Goal: Entertainment & Leisure: Browse casually

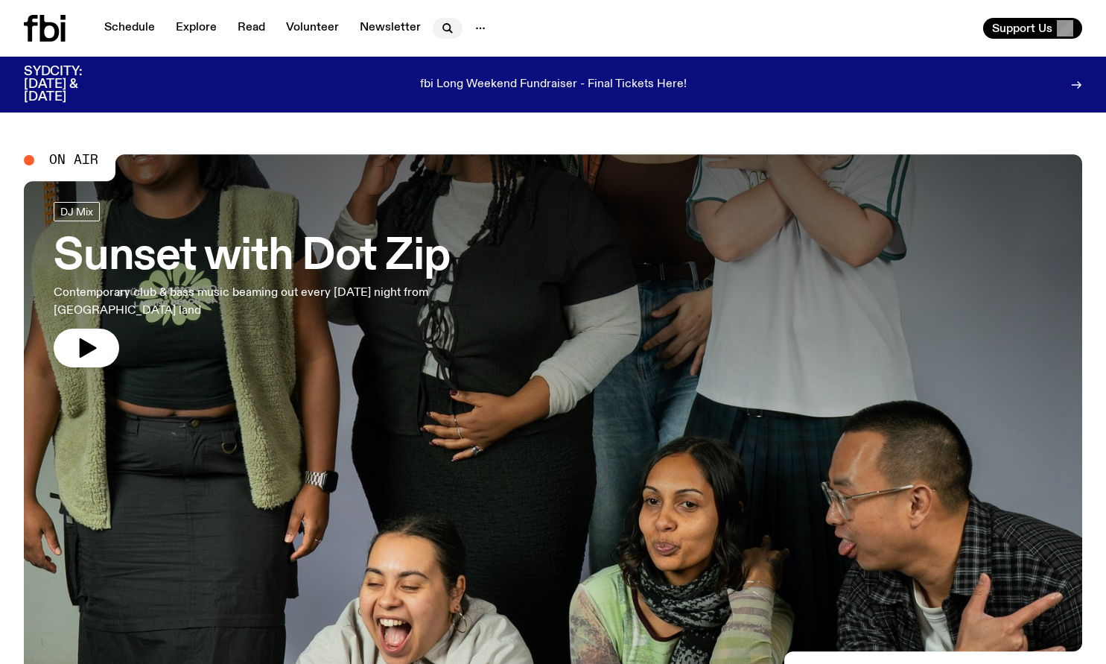
click at [442, 33] on icon "button" at bounding box center [448, 28] width 18 height 18
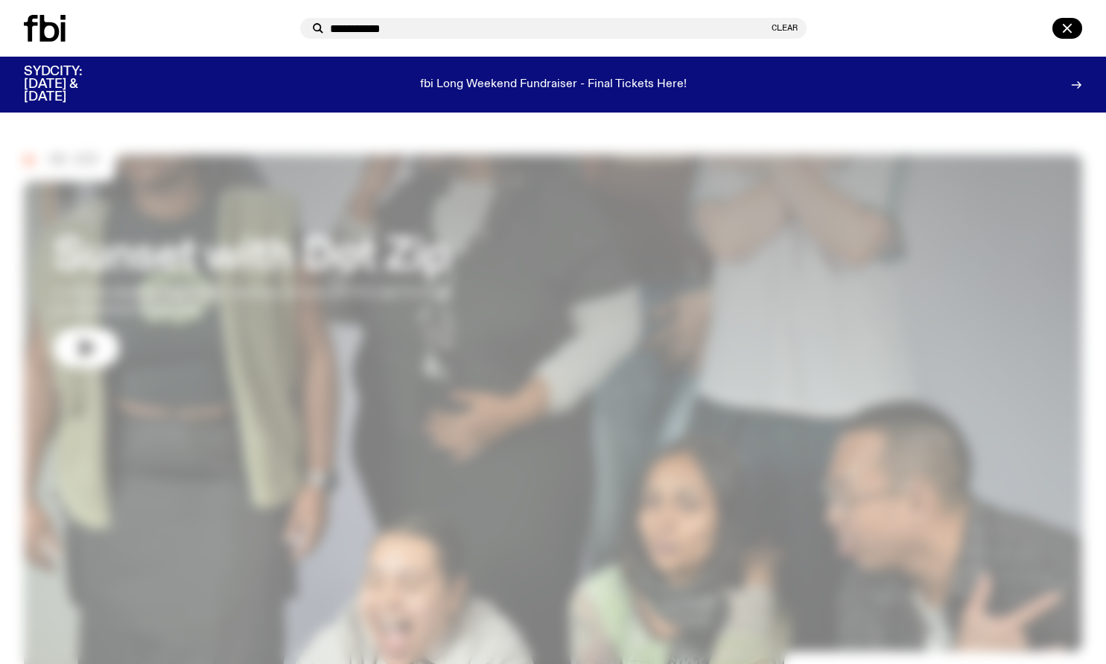
type input "**********"
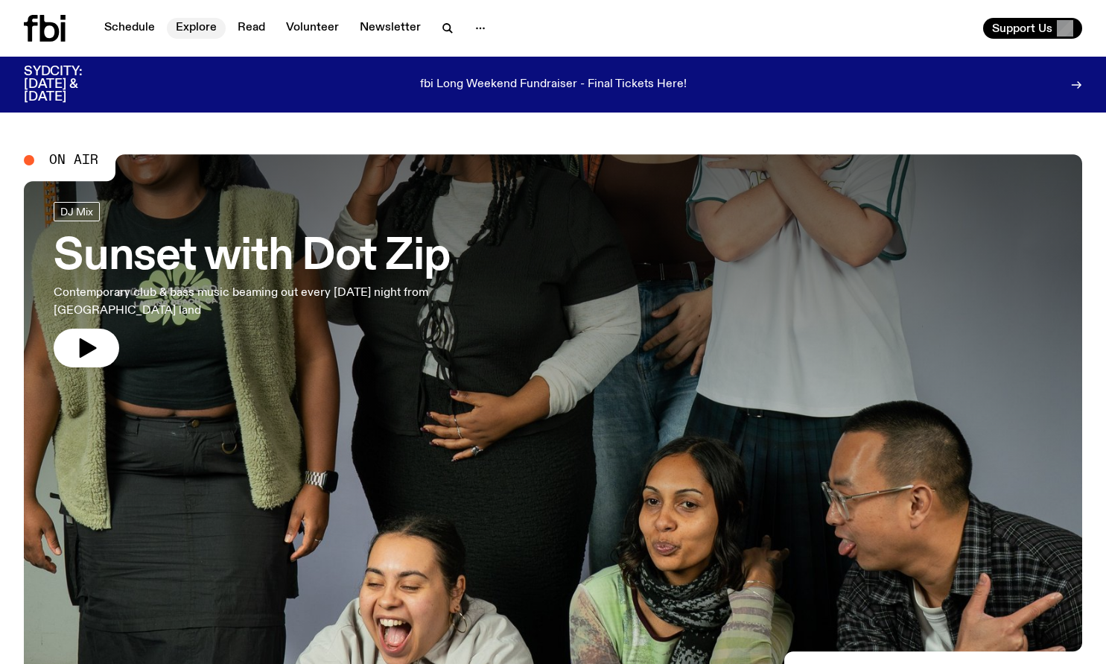
click at [182, 25] on link "Explore" at bounding box center [196, 28] width 59 height 21
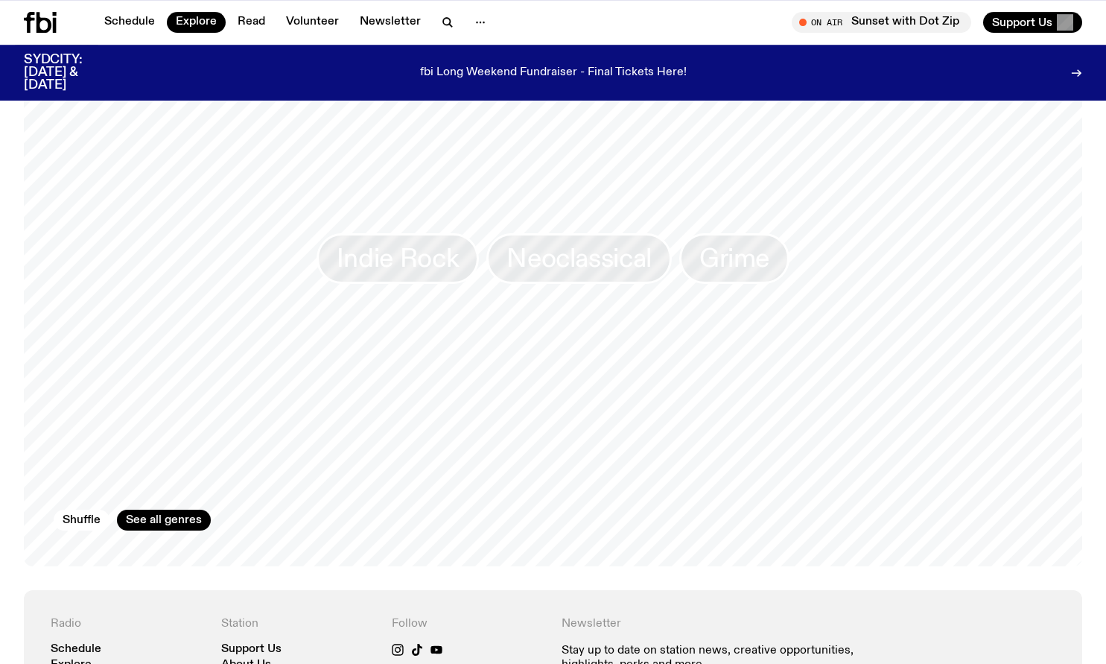
scroll to position [2280, 0]
click at [185, 510] on link "See all genres" at bounding box center [164, 520] width 94 height 21
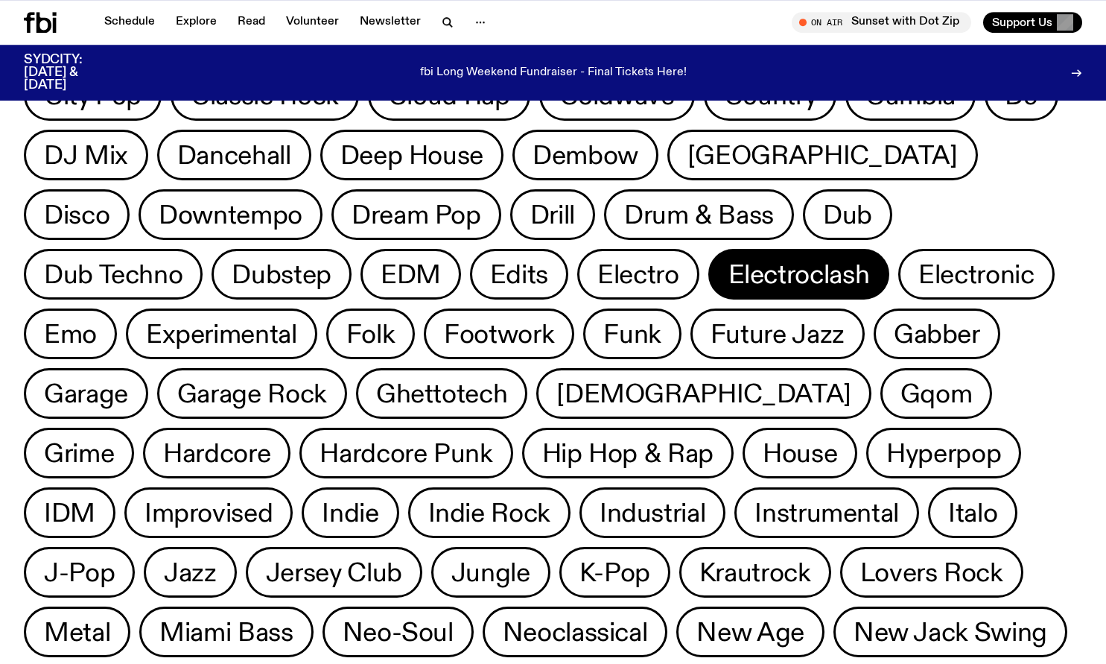
scroll to position [216, 0]
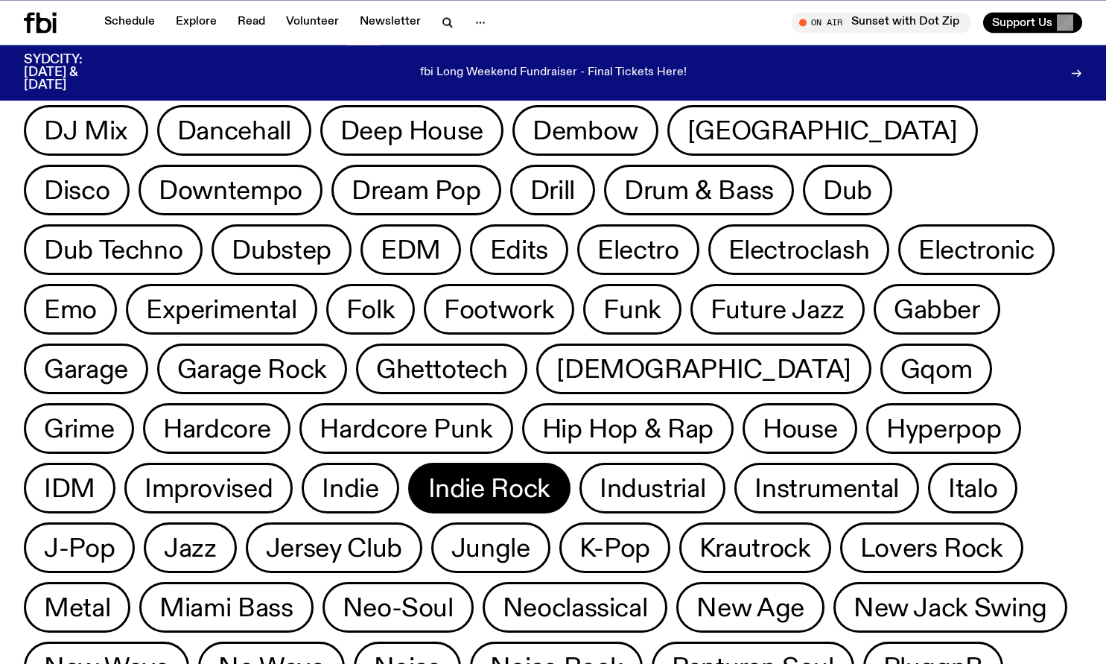
click at [428, 486] on span "Indie Rock" at bounding box center [489, 488] width 122 height 29
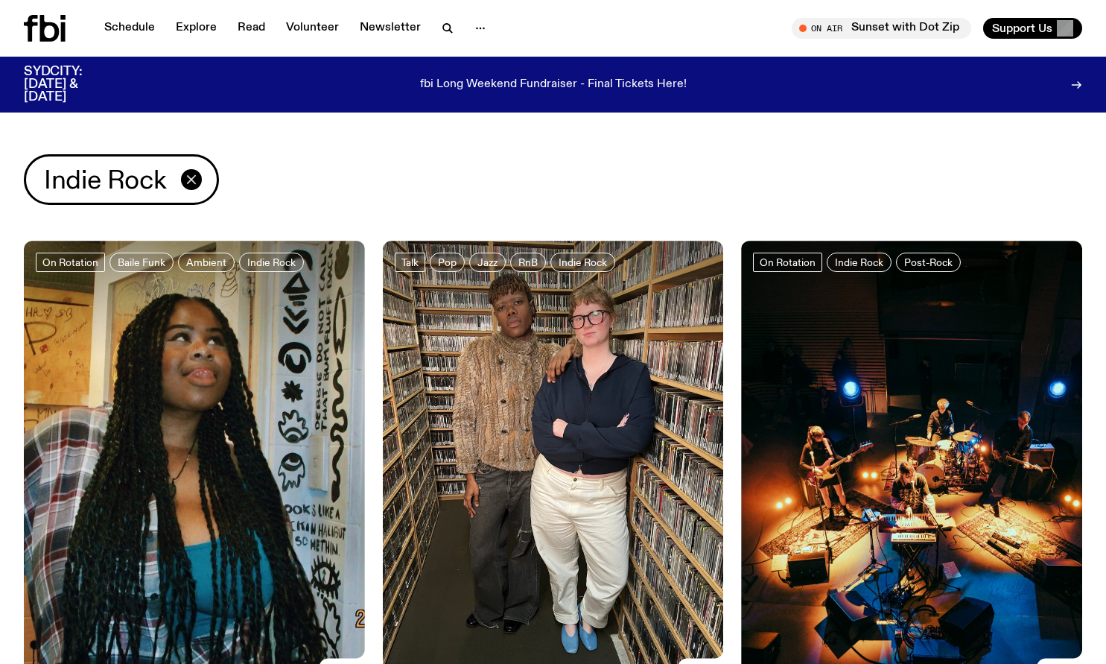
click at [189, 181] on icon "button" at bounding box center [192, 179] width 8 height 8
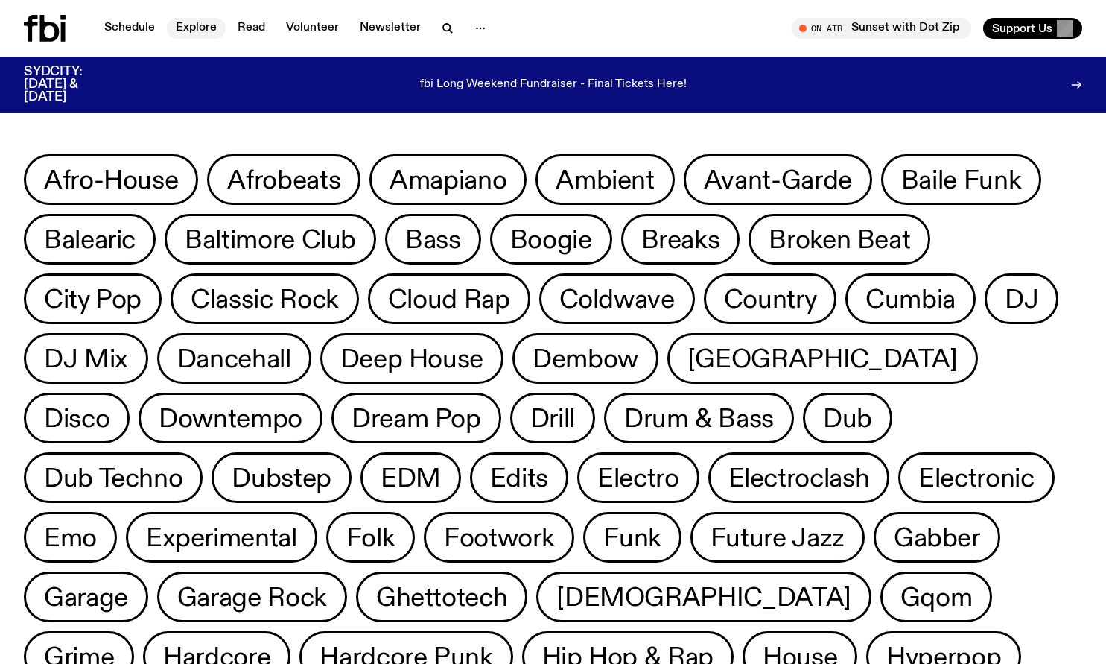
click at [185, 26] on link "Explore" at bounding box center [196, 28] width 59 height 21
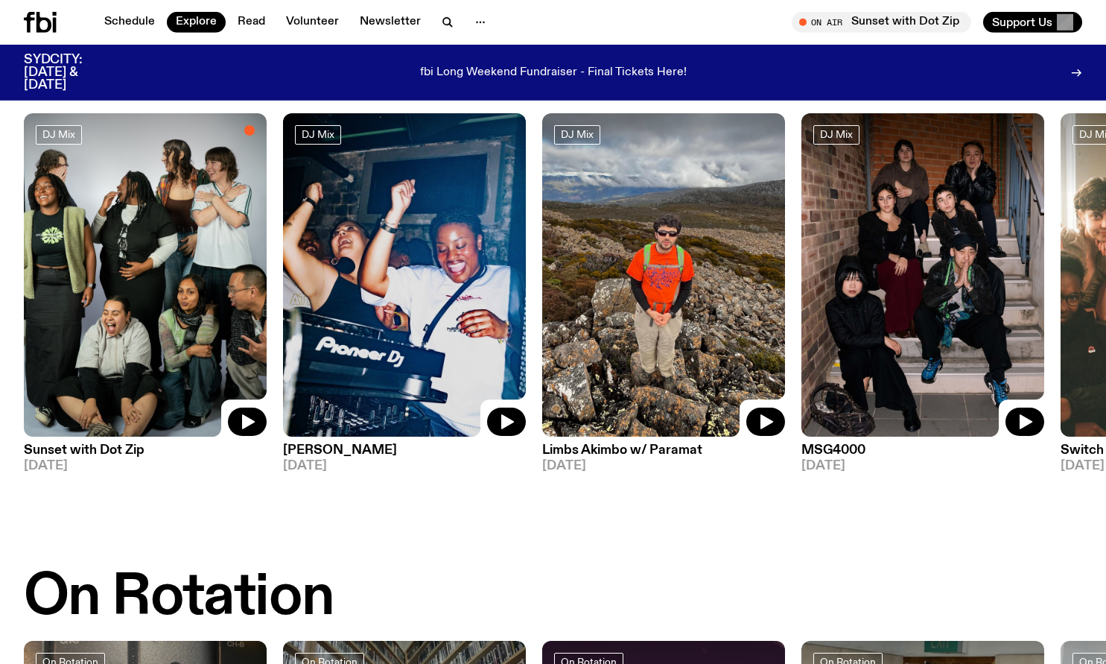
scroll to position [102, 0]
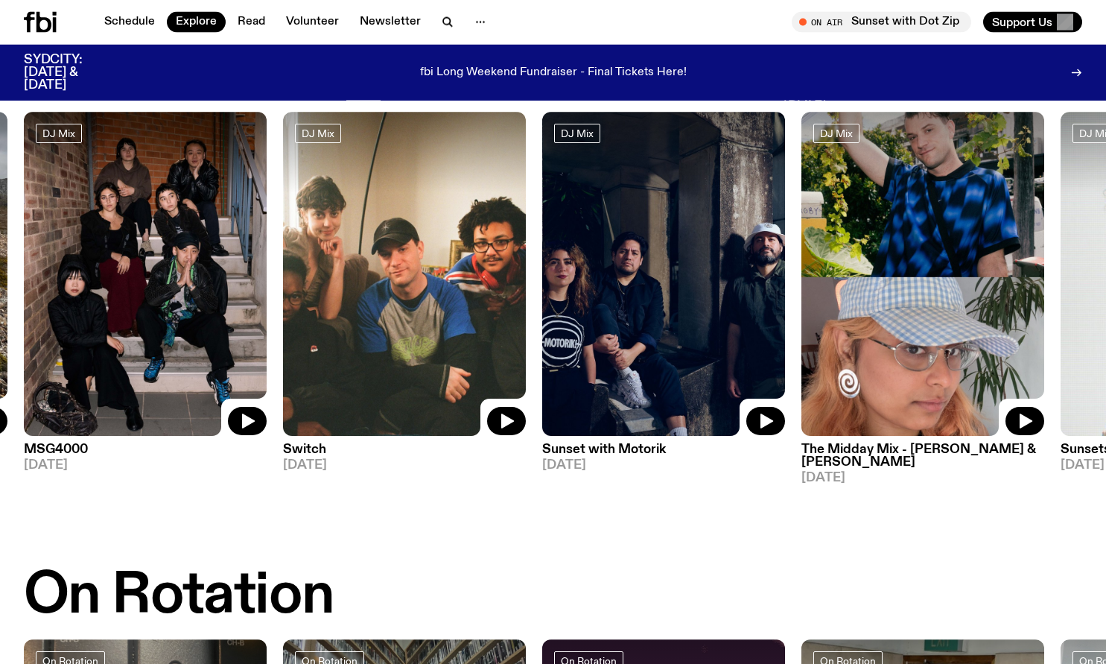
click at [620, 430] on img at bounding box center [663, 274] width 243 height 324
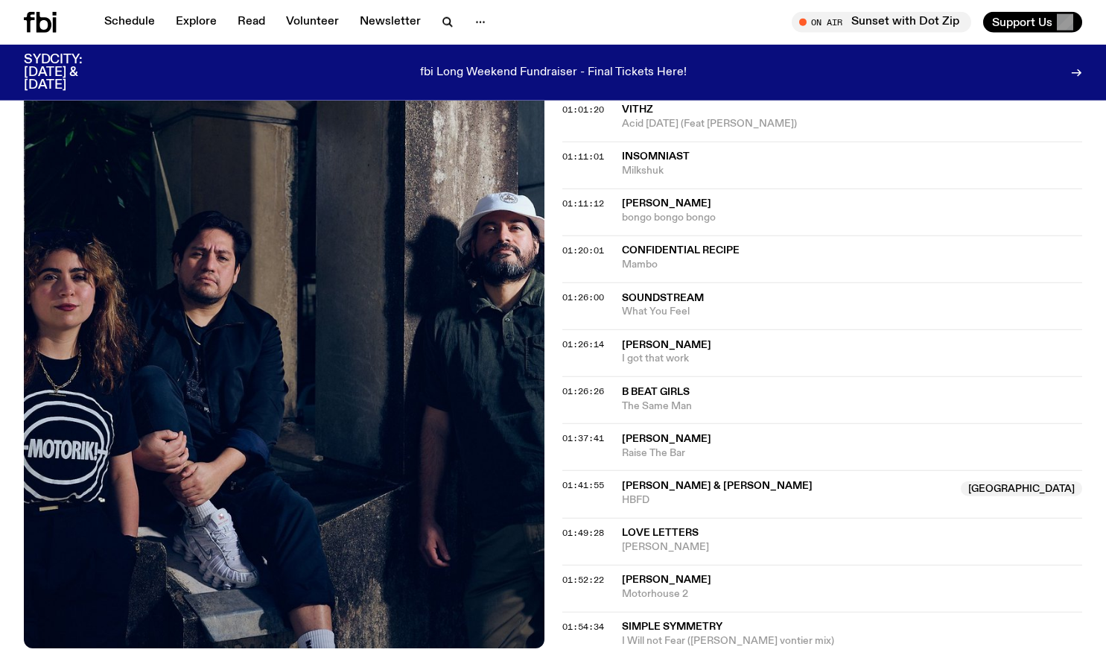
scroll to position [1128, 0]
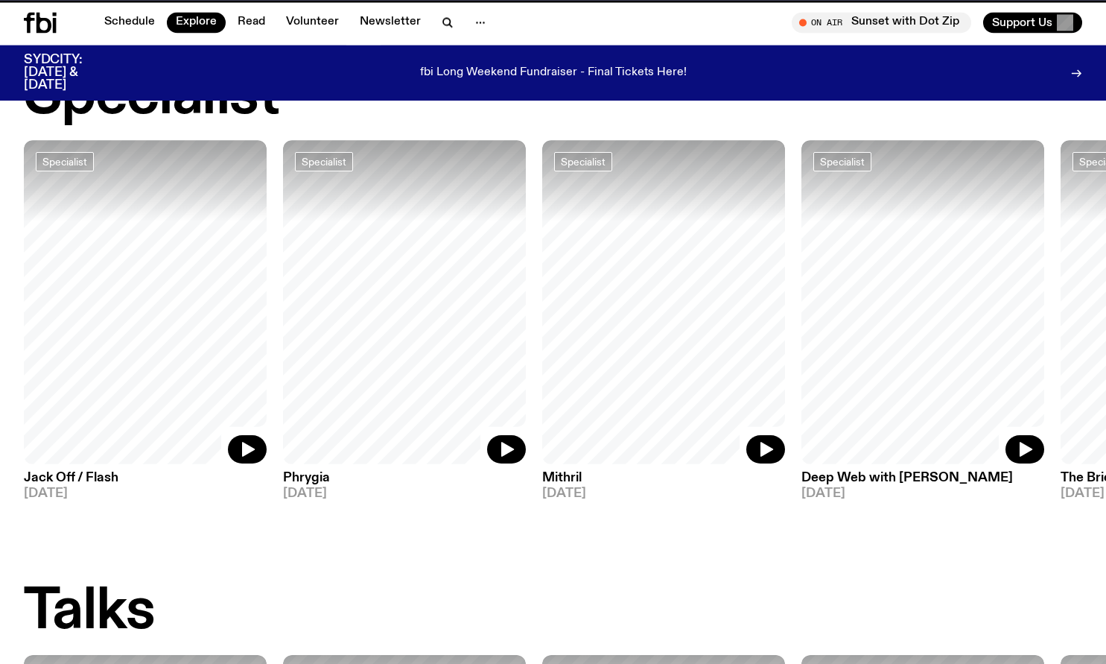
scroll to position [102, 0]
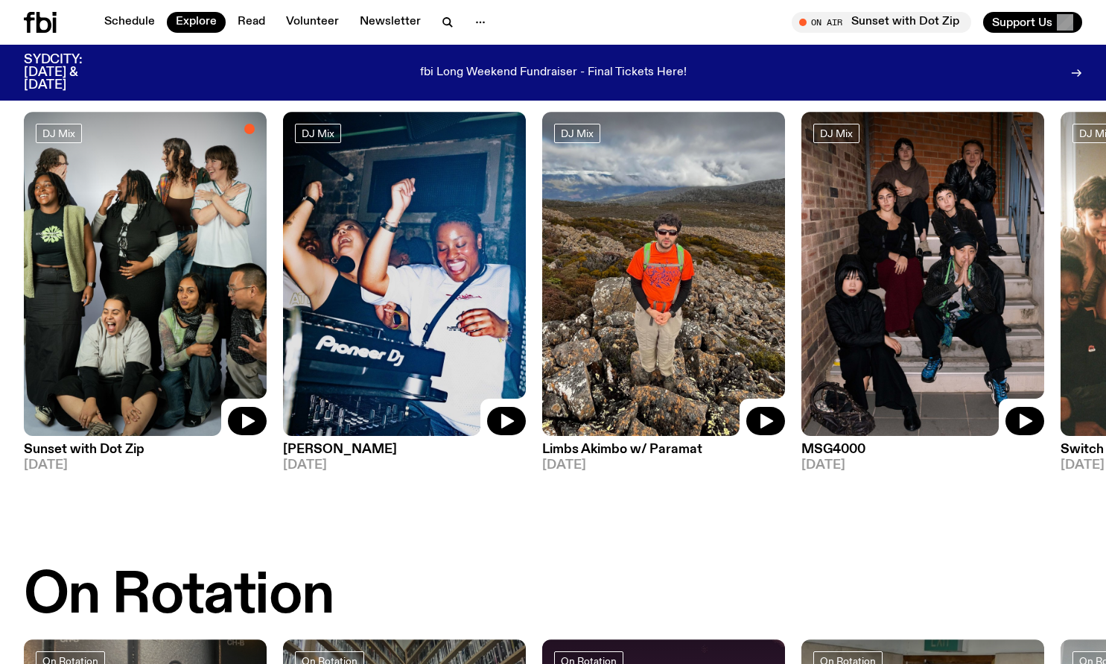
click at [677, 307] on img at bounding box center [663, 274] width 243 height 324
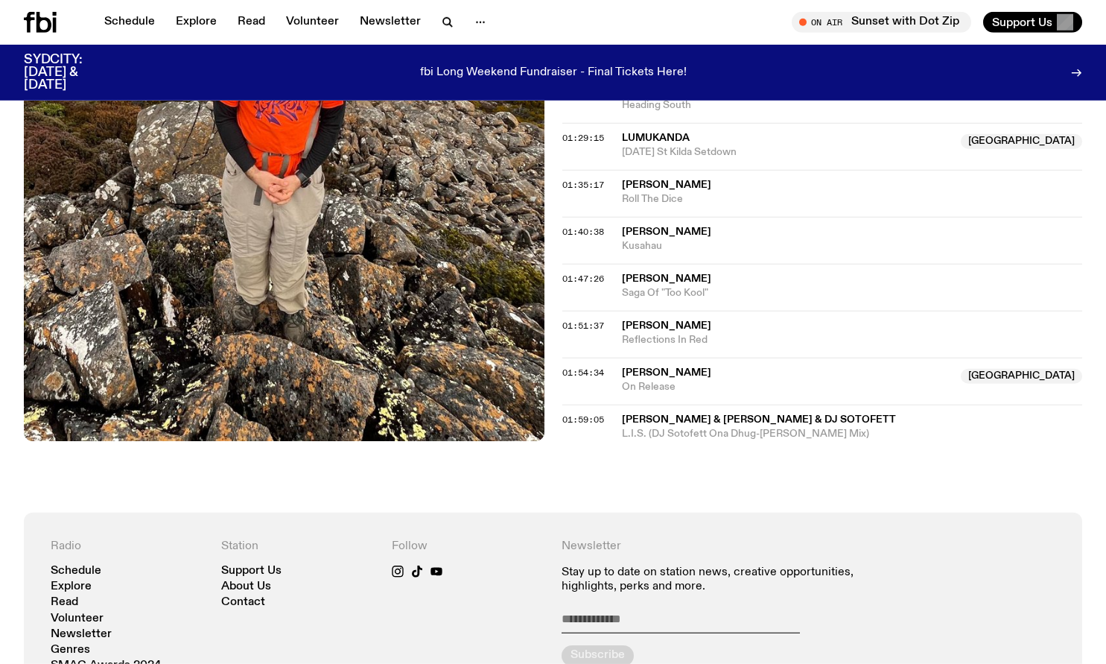
scroll to position [1441, 0]
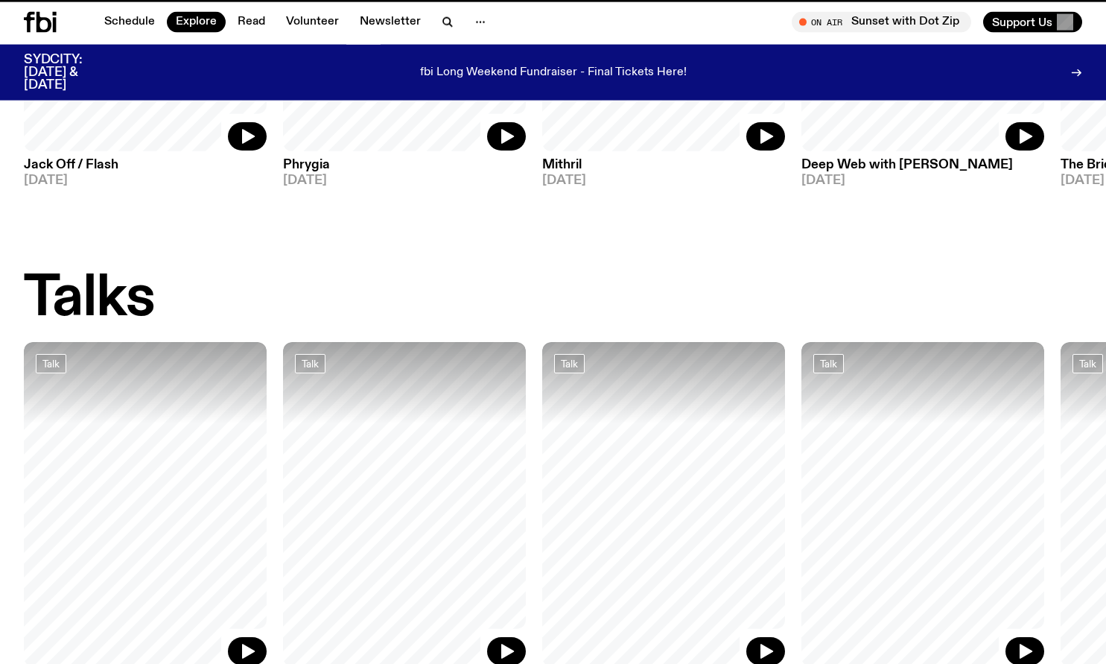
scroll to position [102, 0]
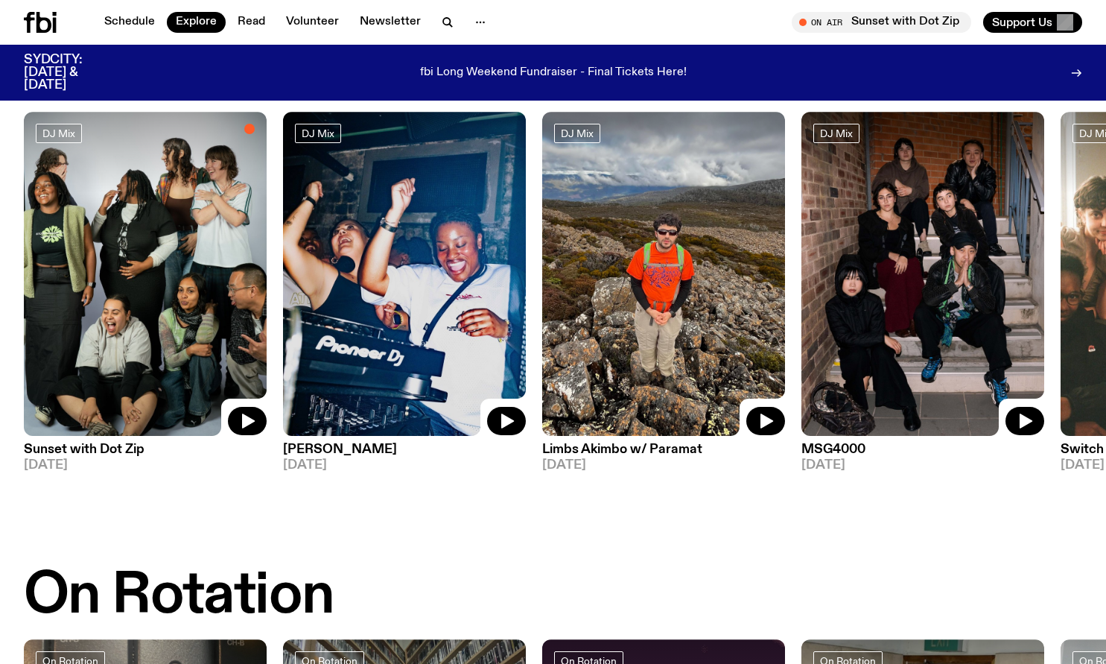
click at [180, 217] on img at bounding box center [145, 274] width 243 height 324
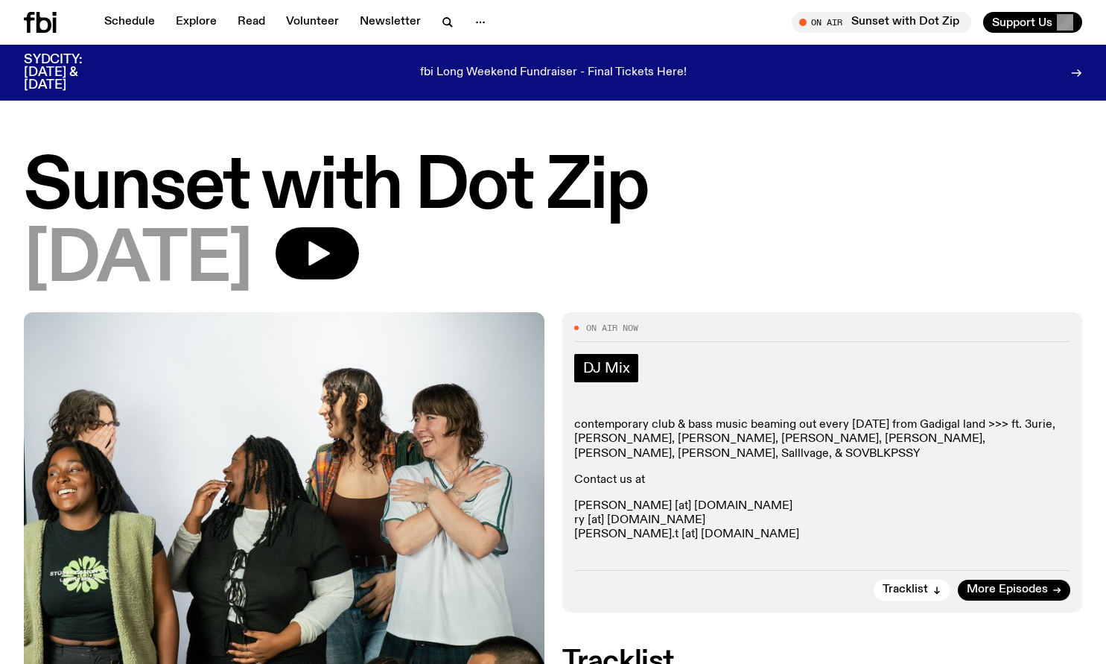
scroll to position [406, 0]
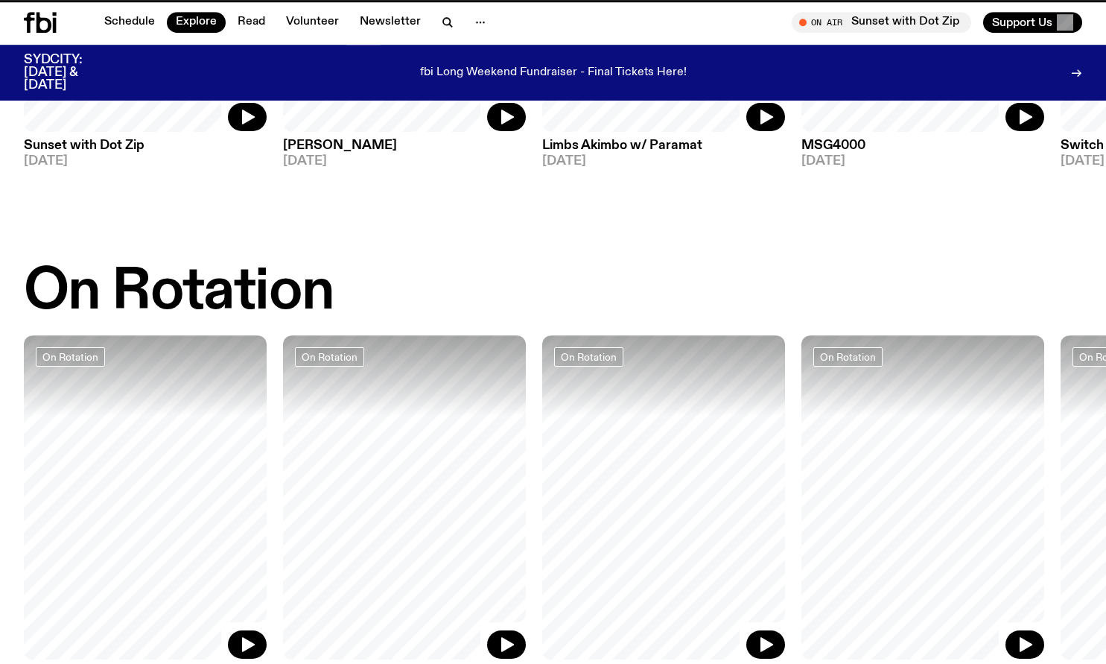
scroll to position [102, 0]
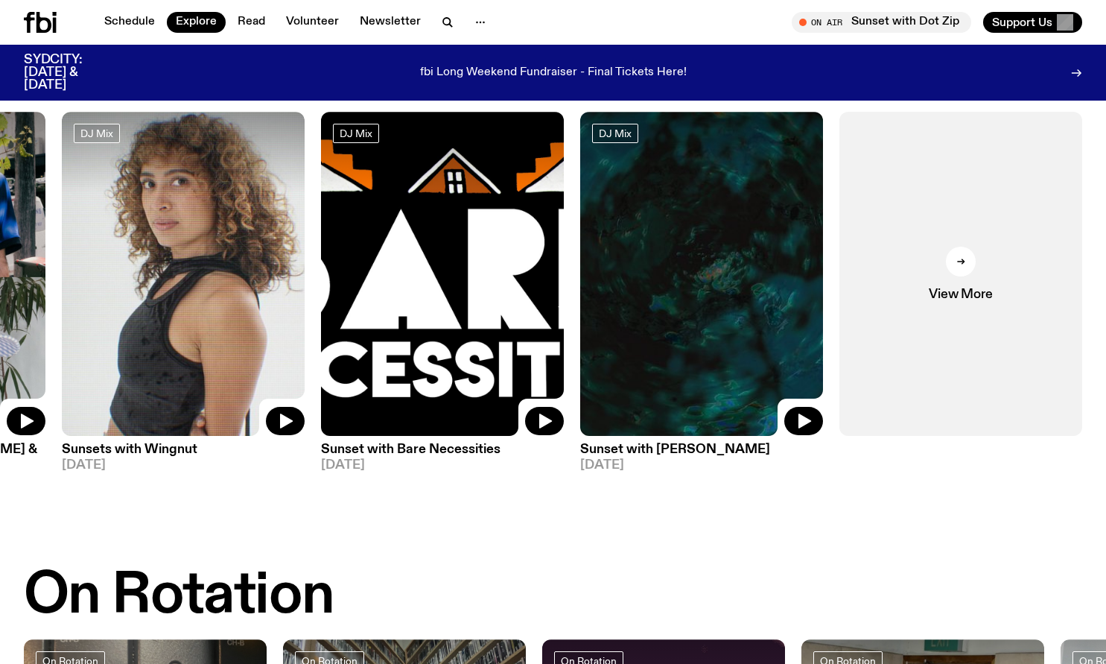
click at [448, 267] on img at bounding box center [442, 274] width 243 height 324
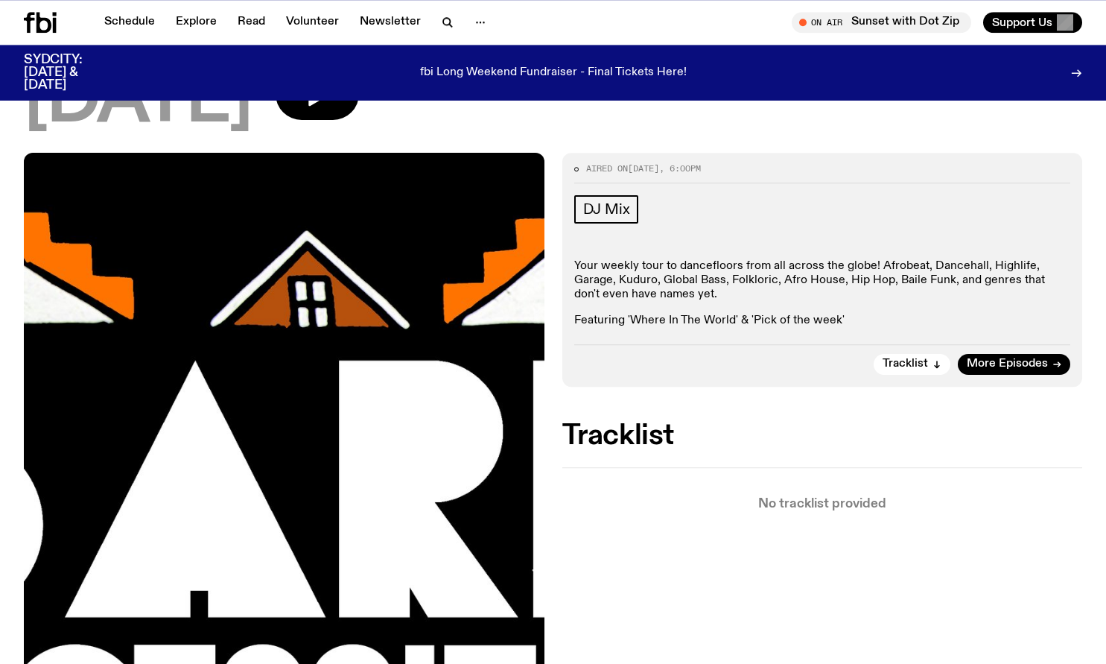
scroll to position [42, 0]
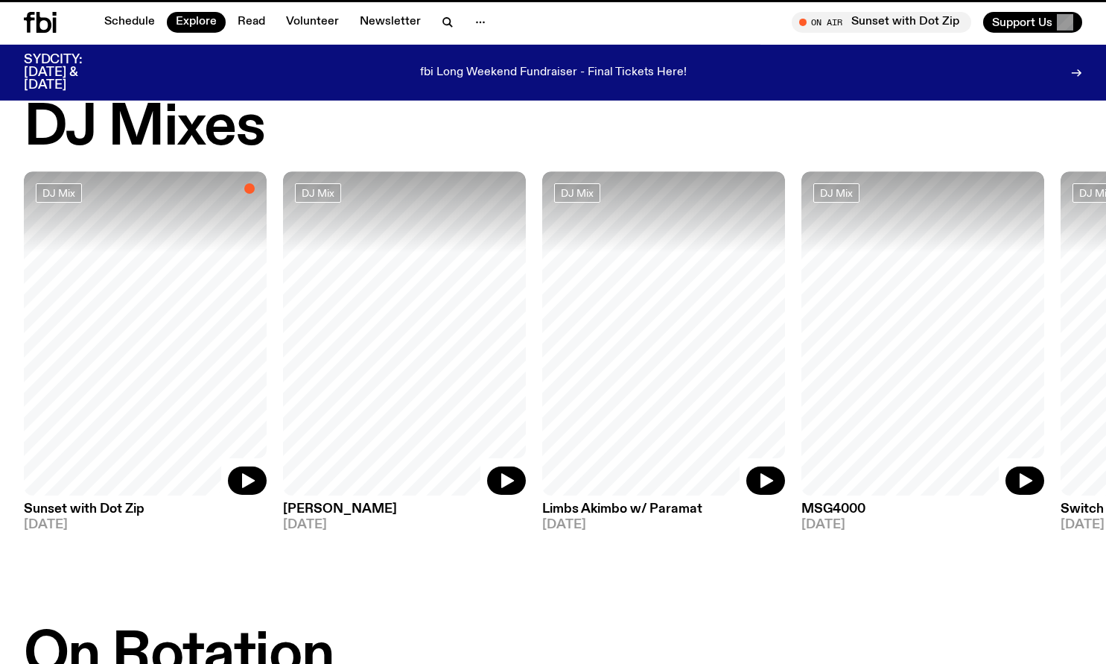
scroll to position [102, 0]
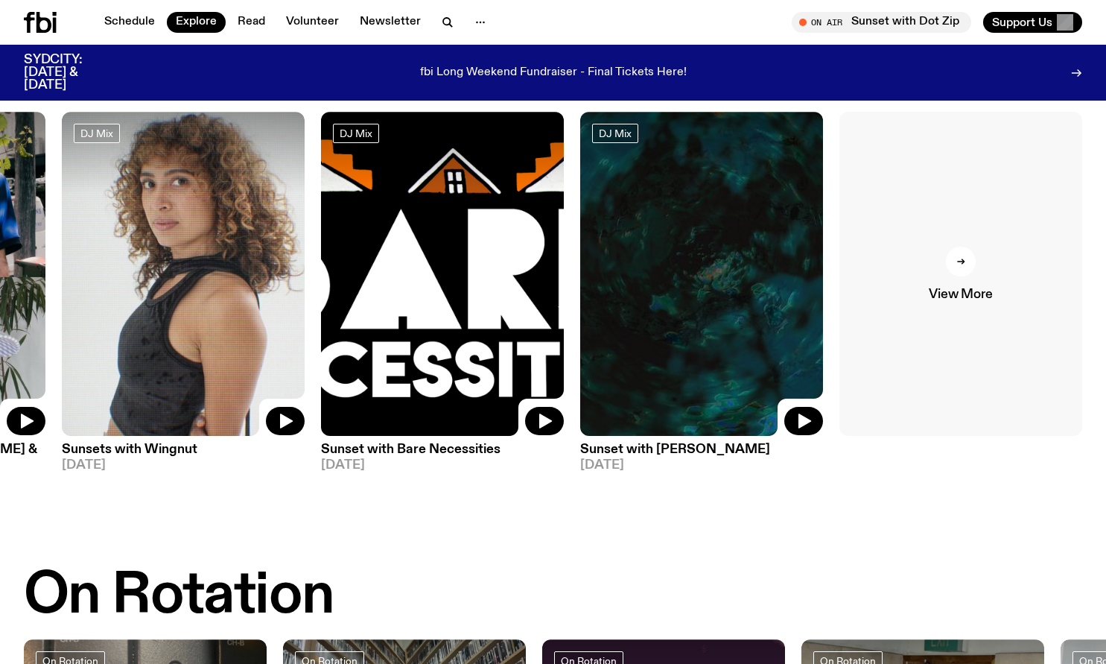
click at [966, 255] on div at bounding box center [961, 262] width 30 height 30
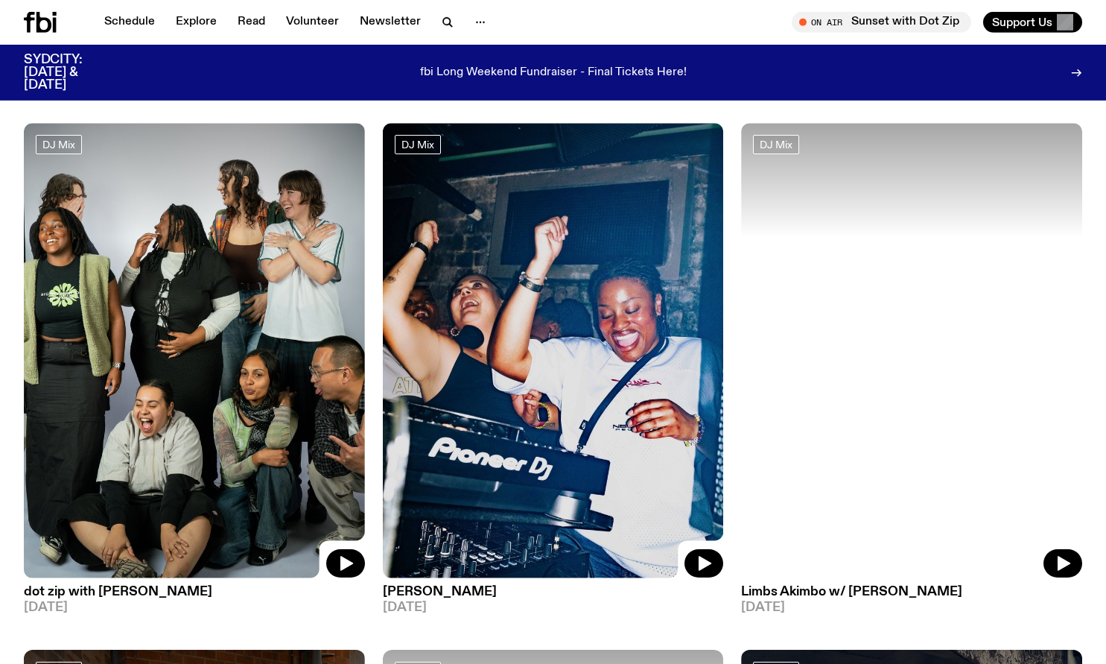
scroll to position [2750, 0]
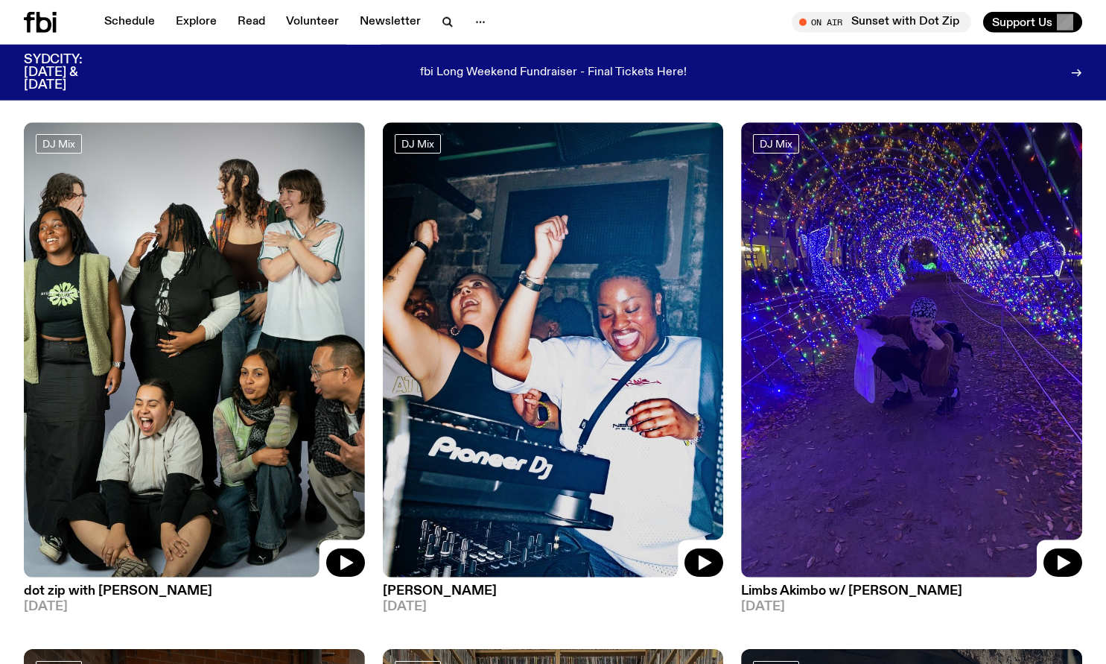
click at [234, 392] on img at bounding box center [194, 349] width 341 height 454
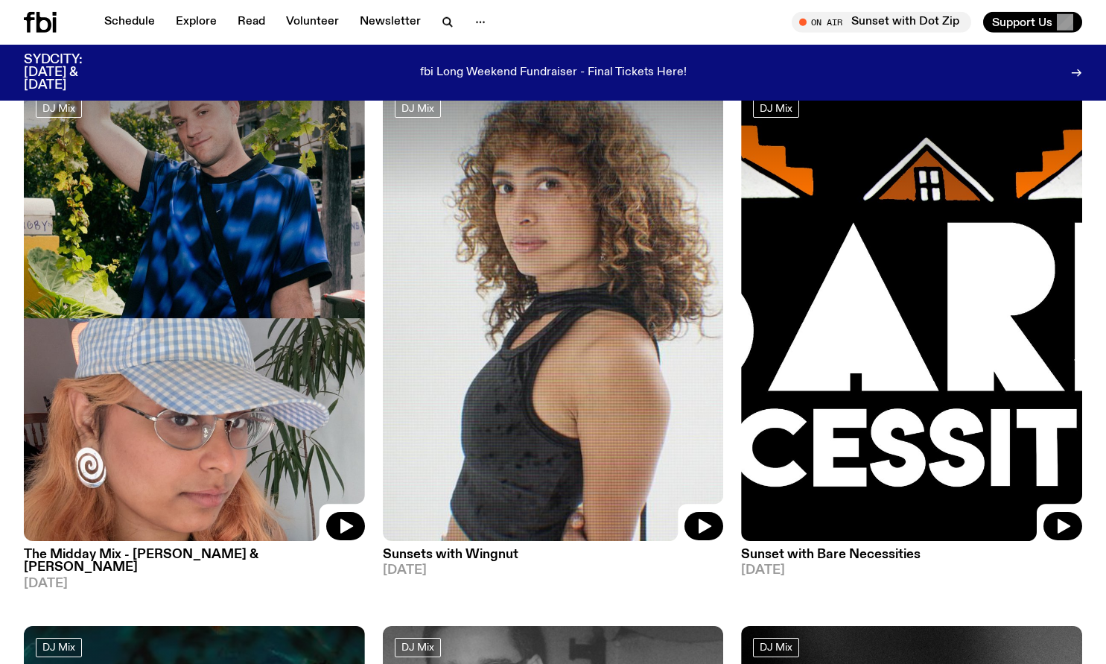
scroll to position [1169, 0]
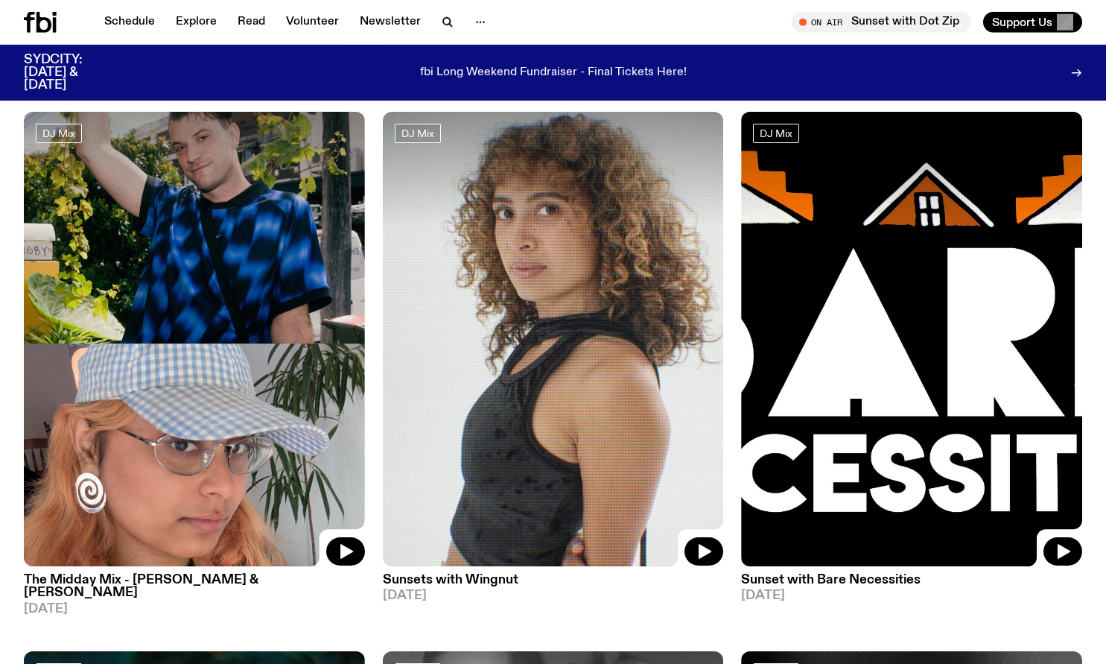
click at [176, 316] on img at bounding box center [194, 339] width 341 height 454
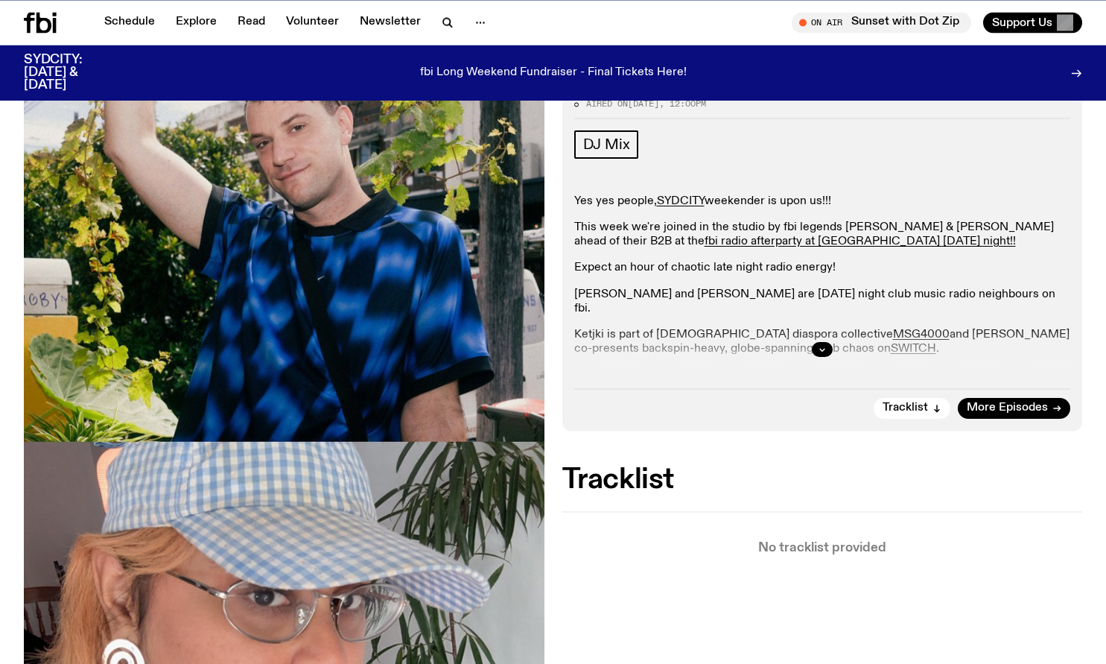
scroll to position [305, 0]
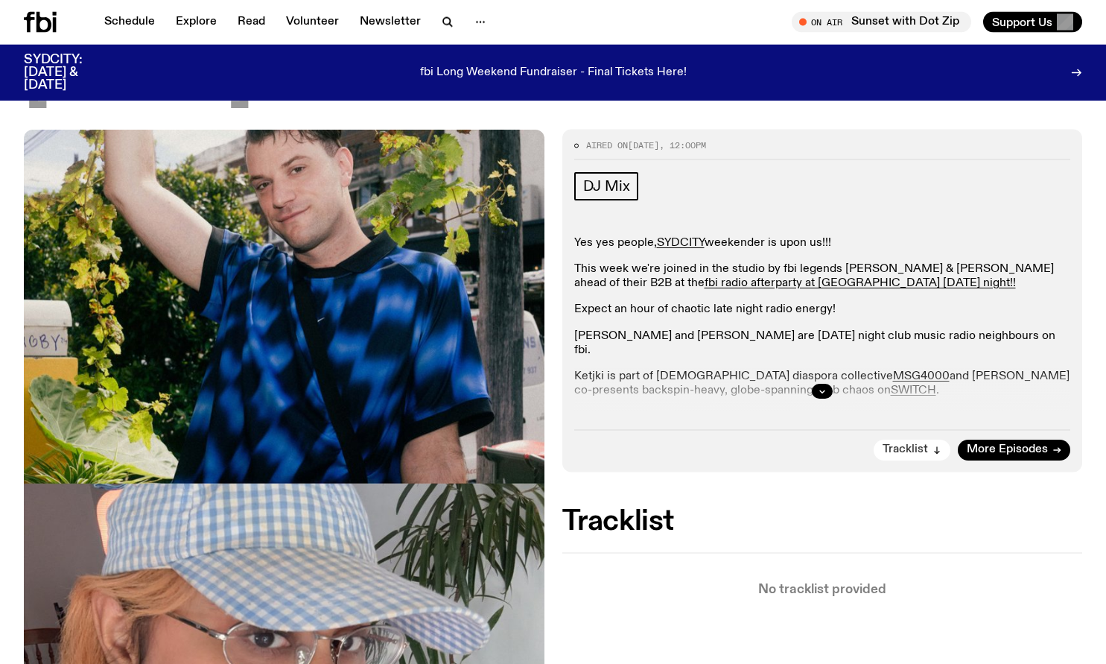
click at [909, 444] on span "Tracklist" at bounding box center [905, 449] width 45 height 11
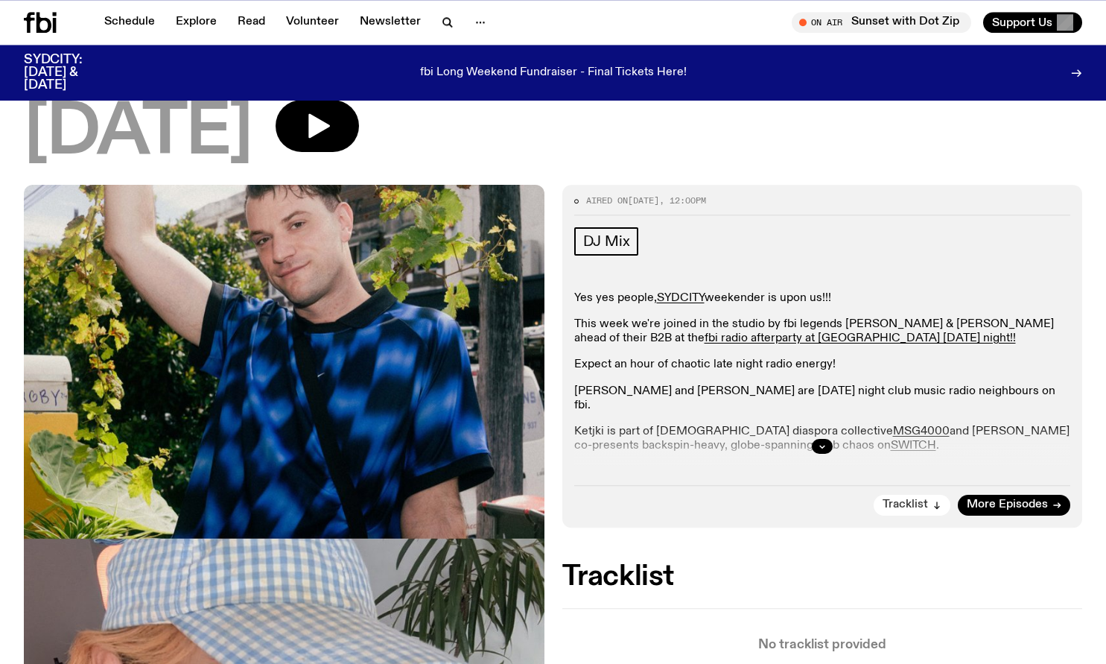
scroll to position [0, 0]
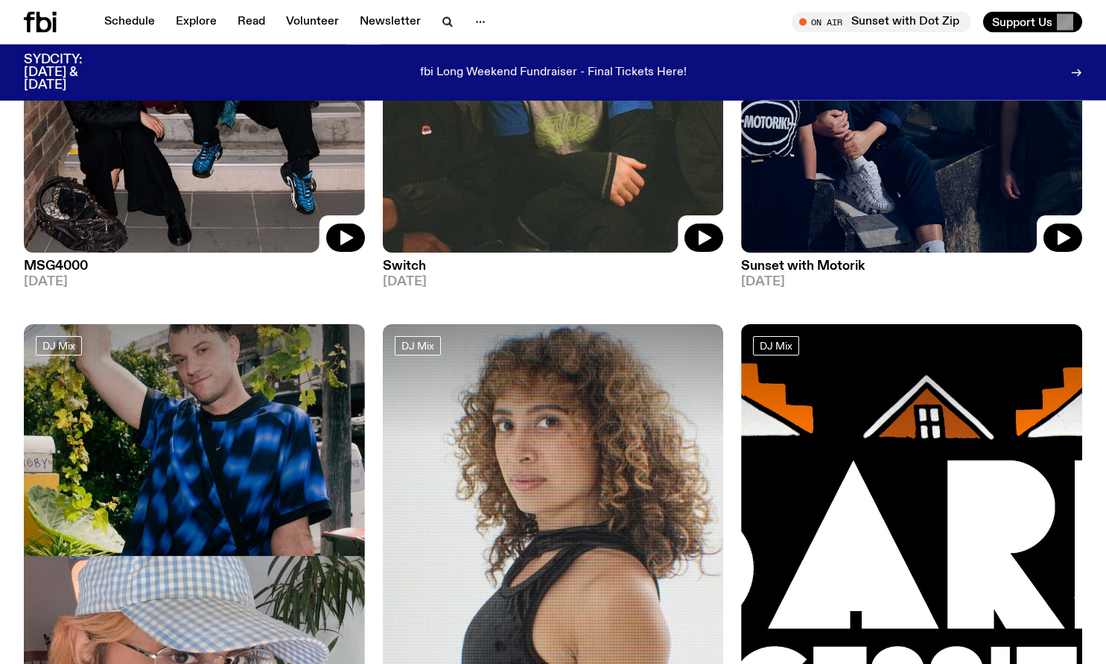
scroll to position [956, 0]
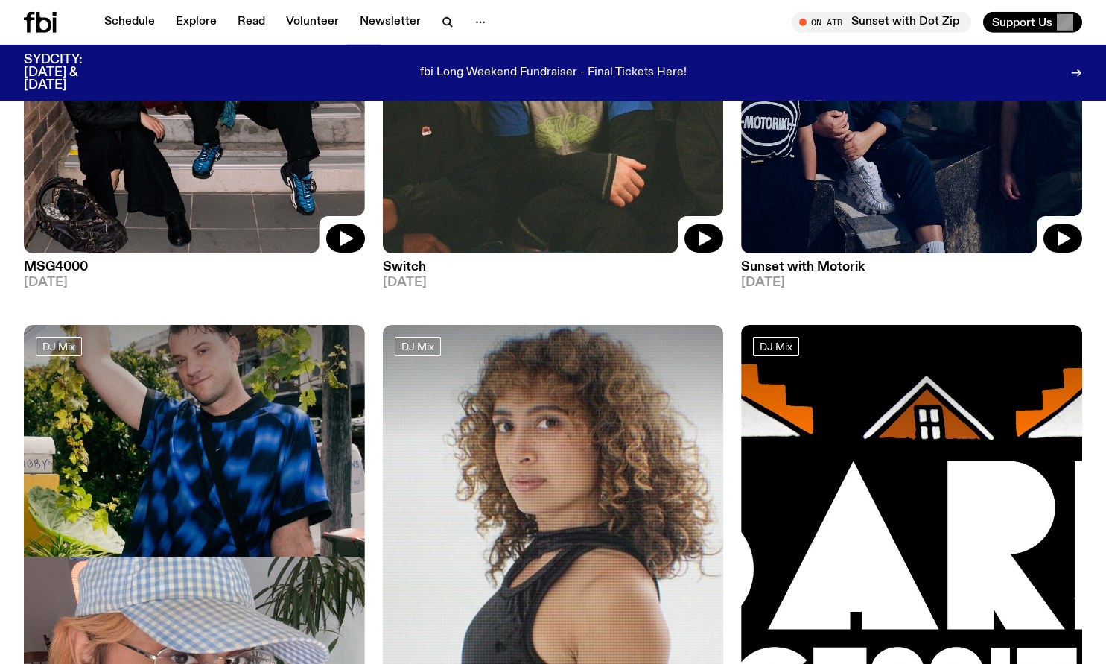
click at [933, 169] on img at bounding box center [911, 26] width 341 height 454
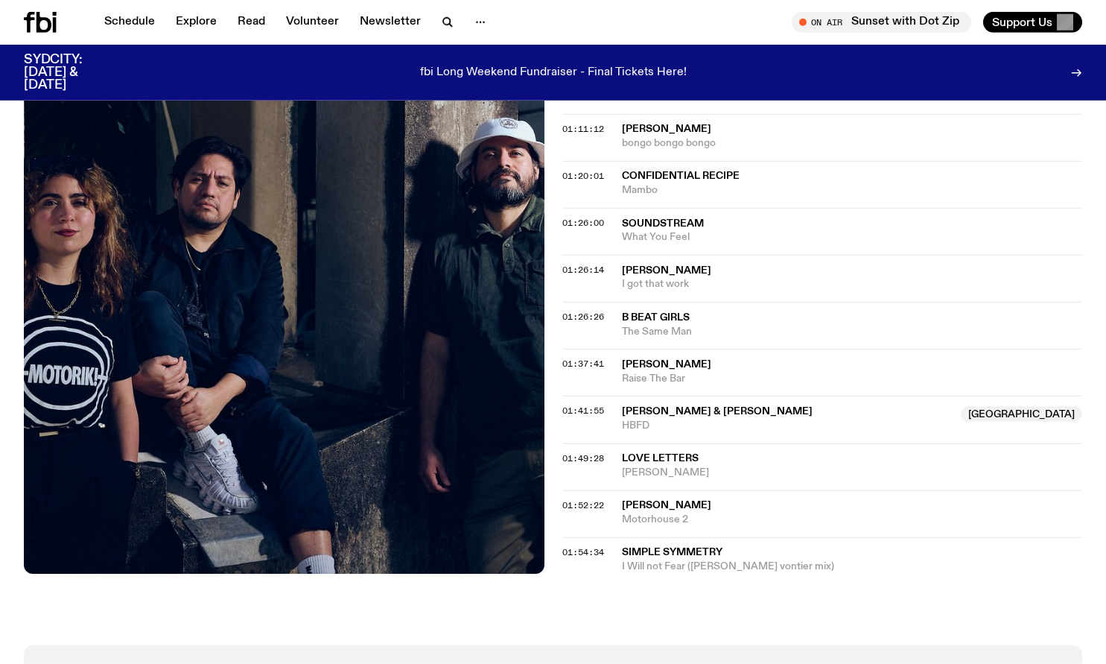
scroll to position [1159, 0]
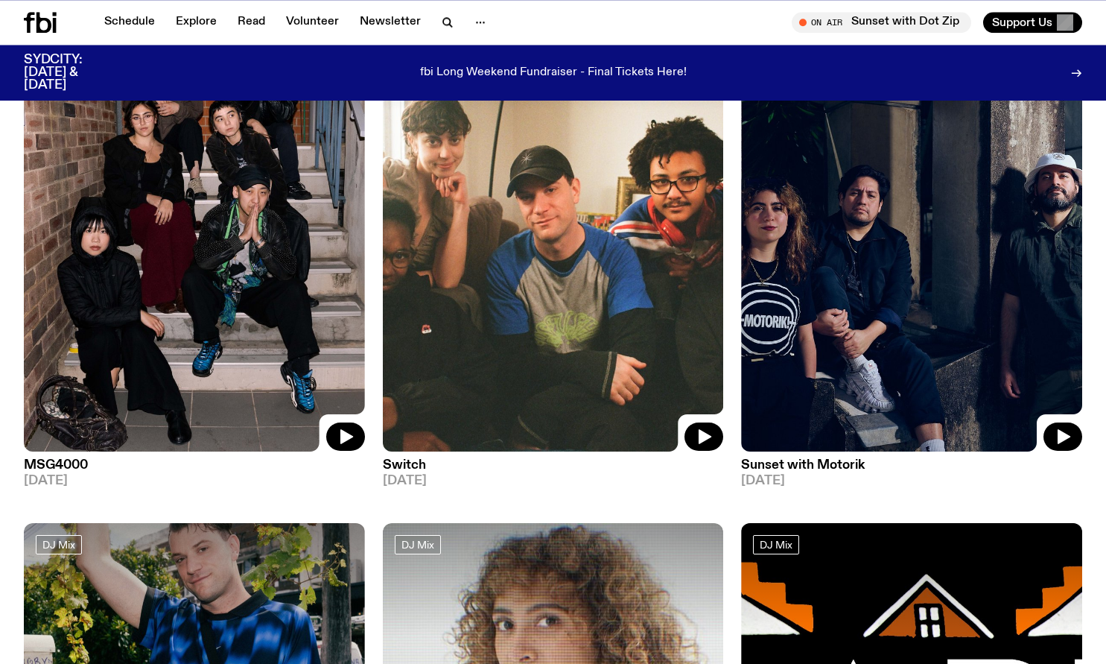
scroll to position [752, 0]
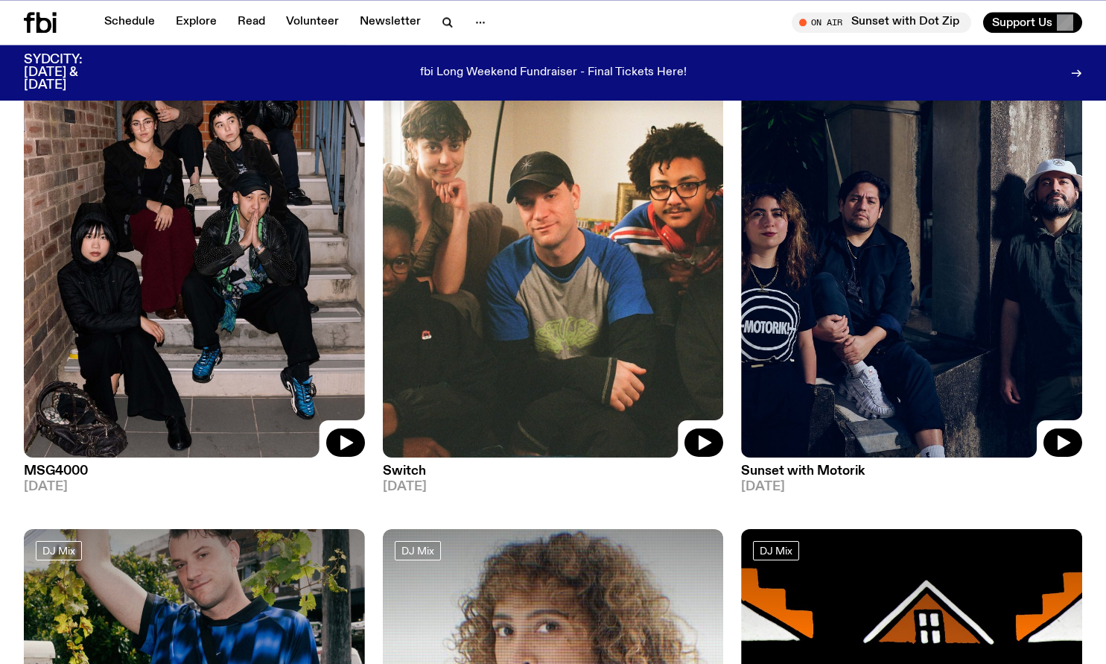
click at [543, 297] on img at bounding box center [553, 230] width 341 height 454
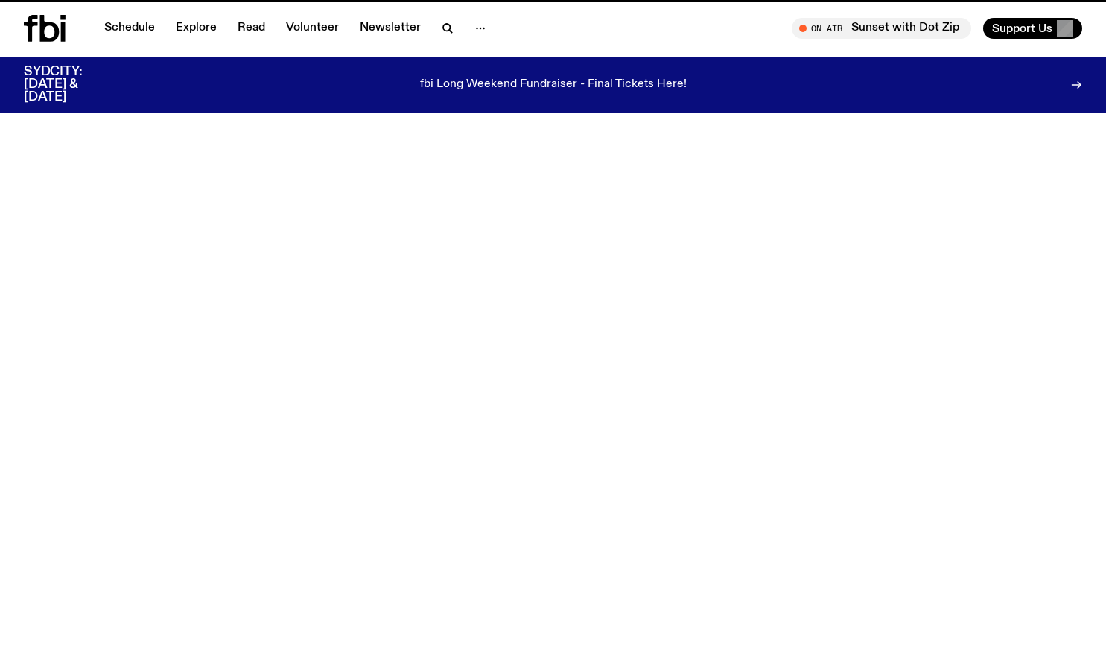
scroll to position [752, 0]
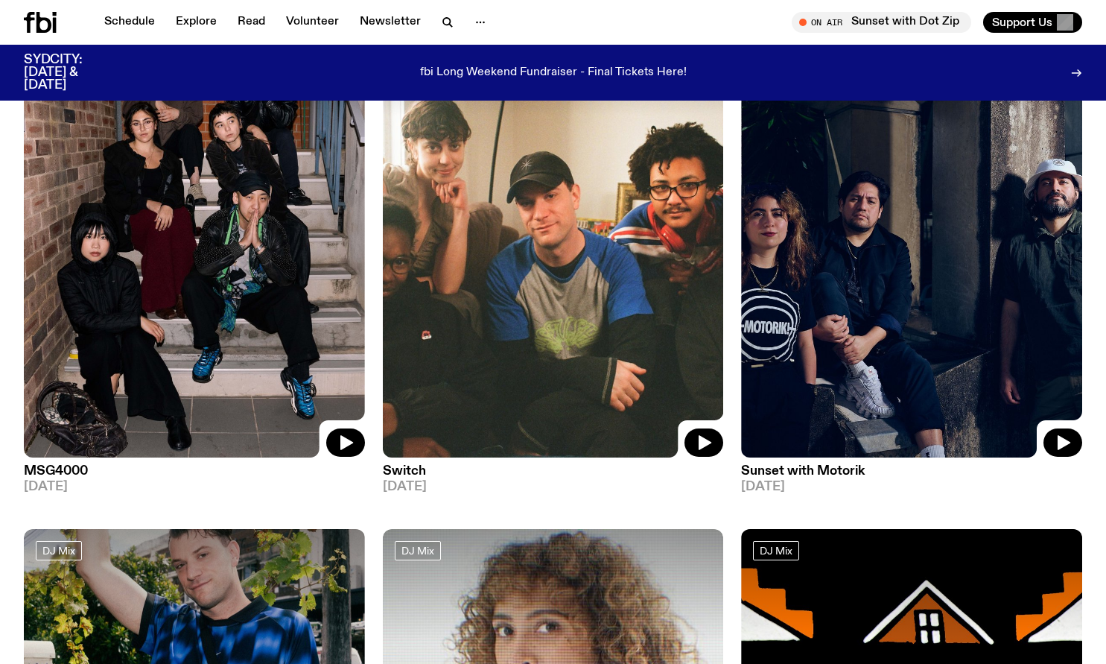
click at [233, 276] on img at bounding box center [194, 230] width 341 height 454
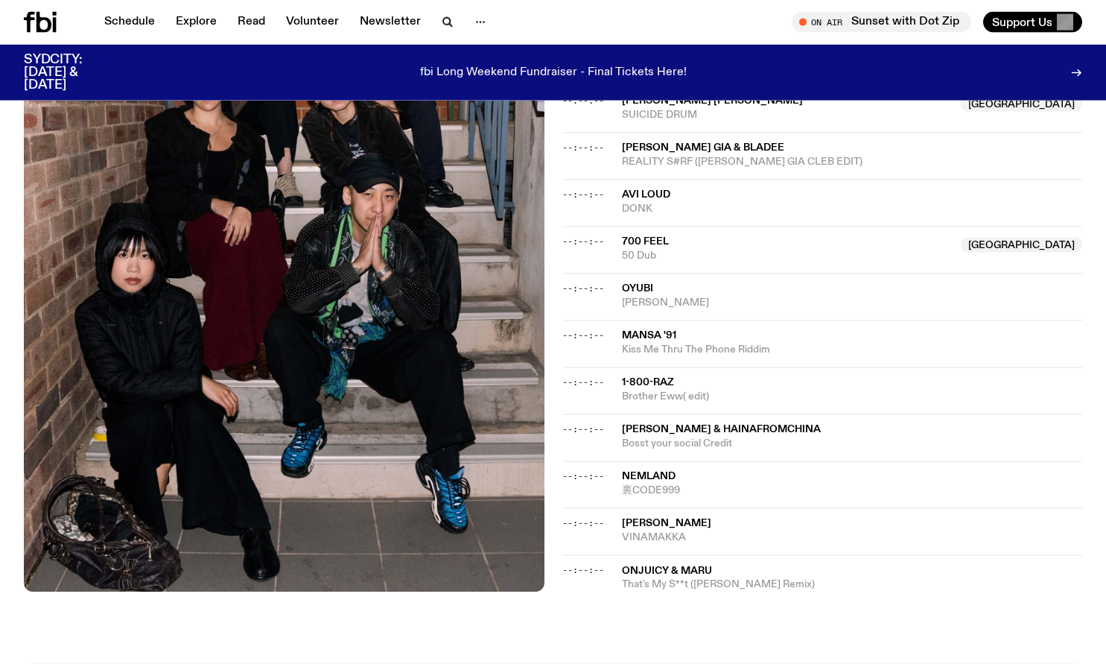
scroll to position [865, 0]
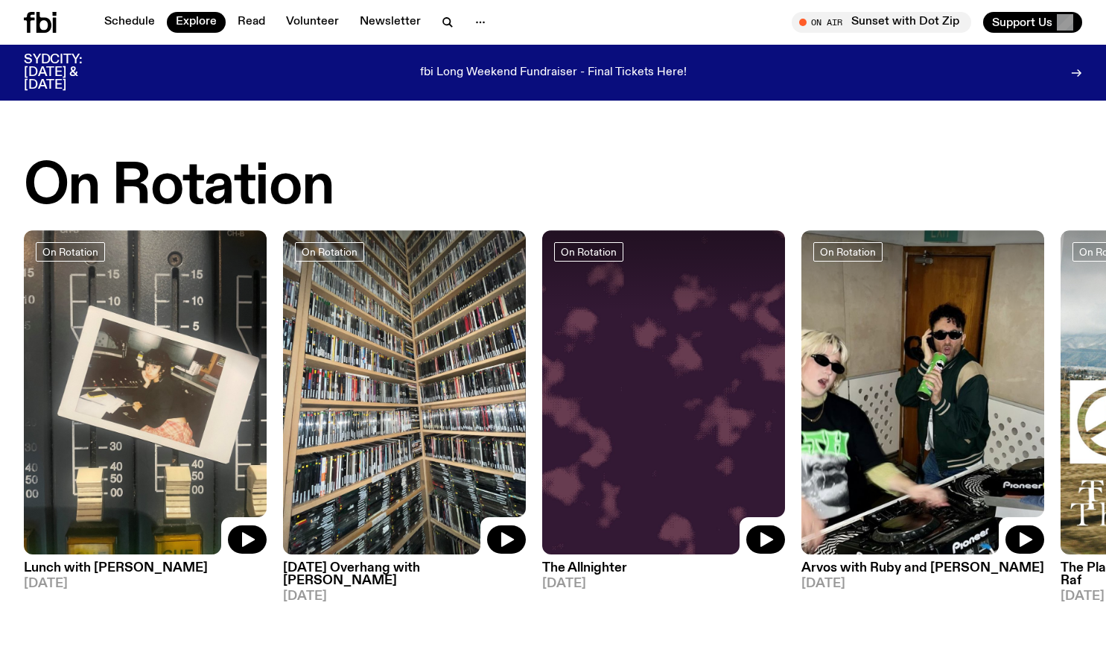
scroll to position [509, 0]
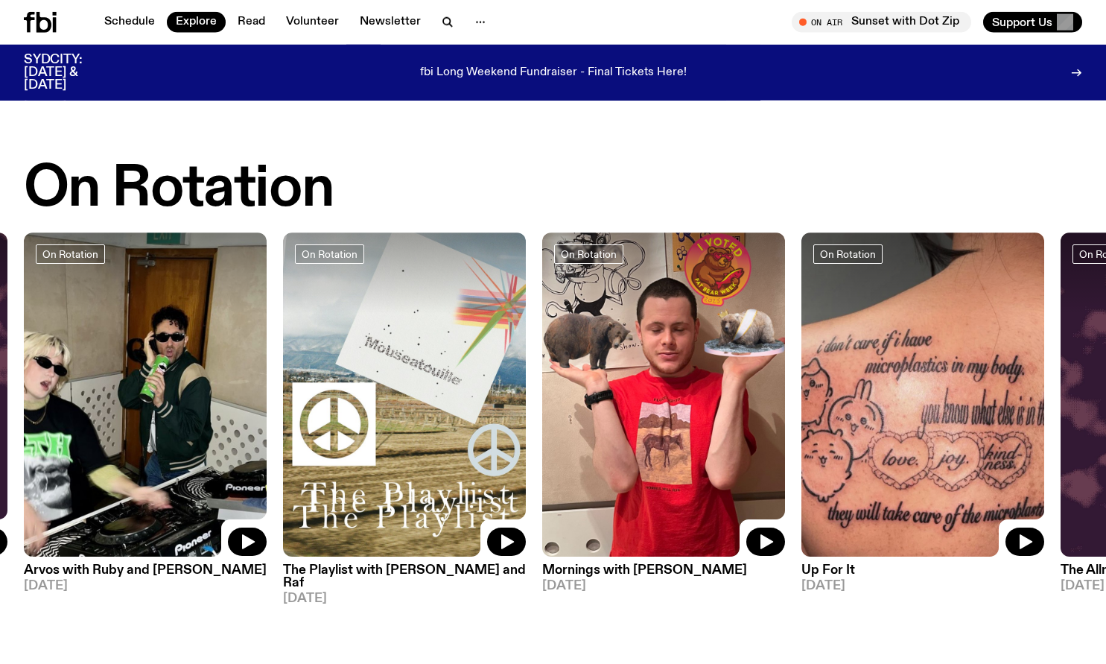
click at [672, 384] on img at bounding box center [663, 394] width 243 height 324
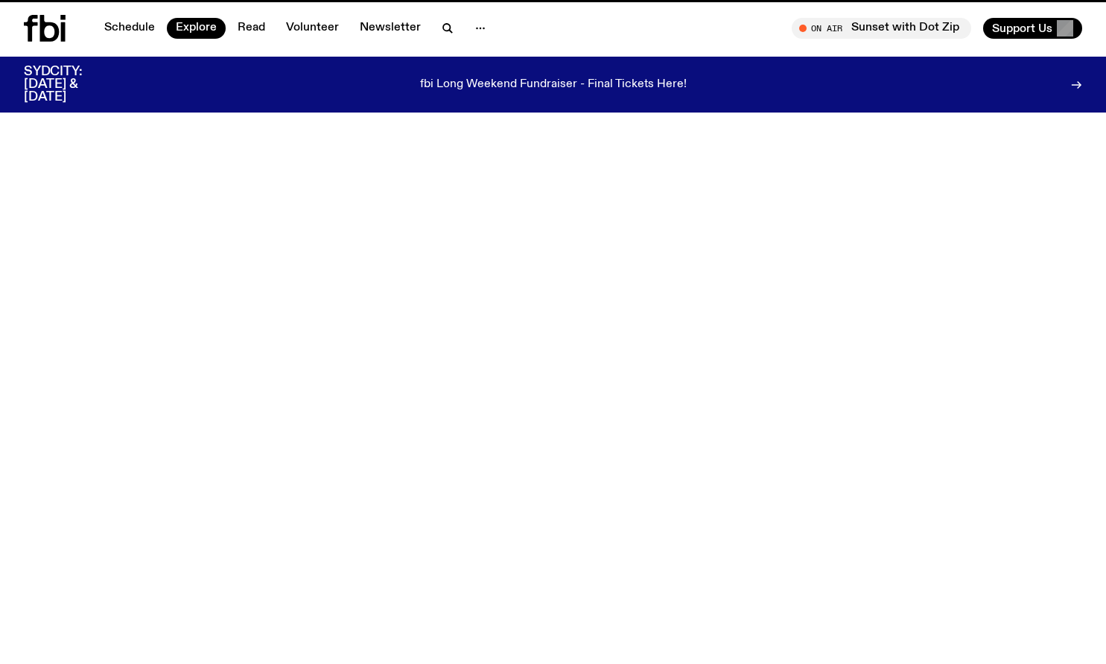
scroll to position [509, 0]
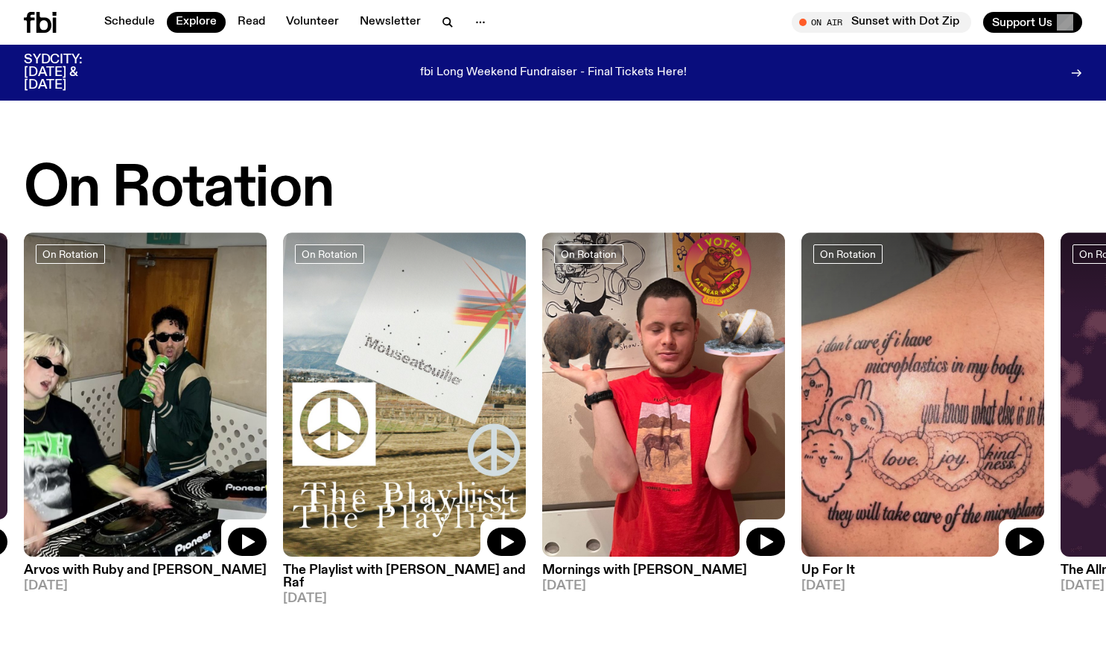
click at [934, 378] on img at bounding box center [922, 394] width 243 height 324
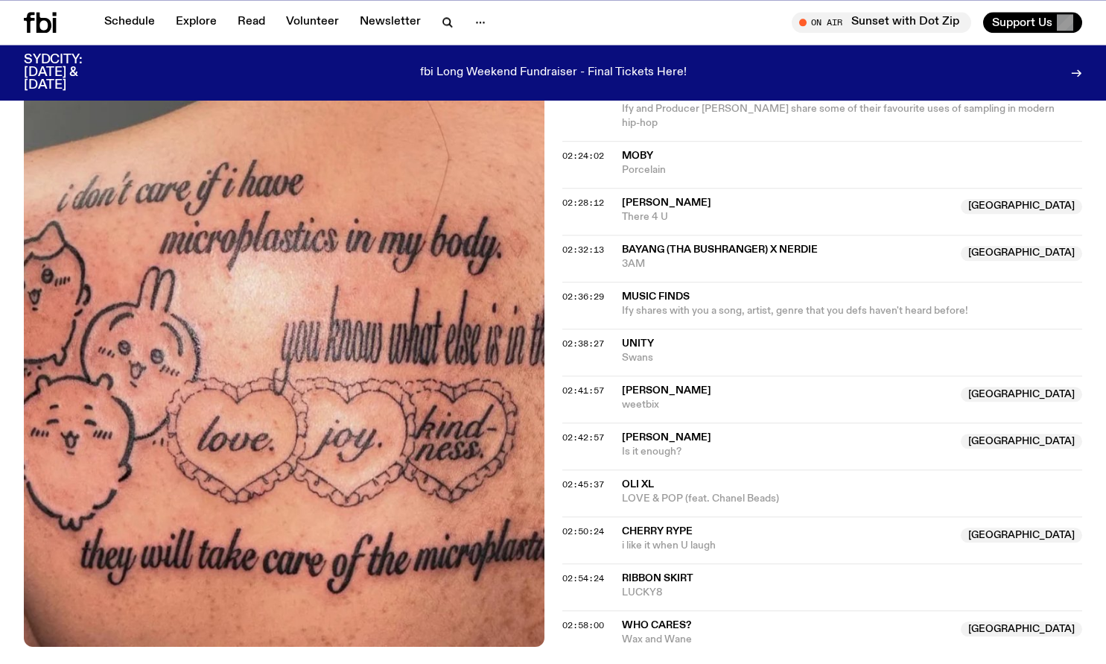
scroll to position [1835, 0]
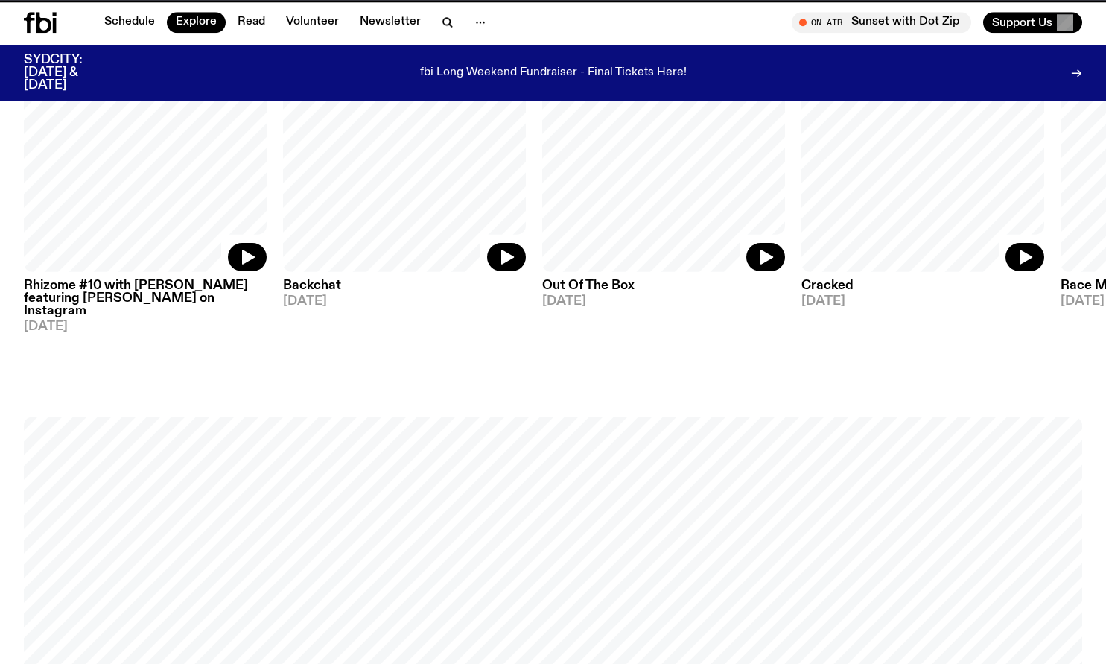
scroll to position [509, 0]
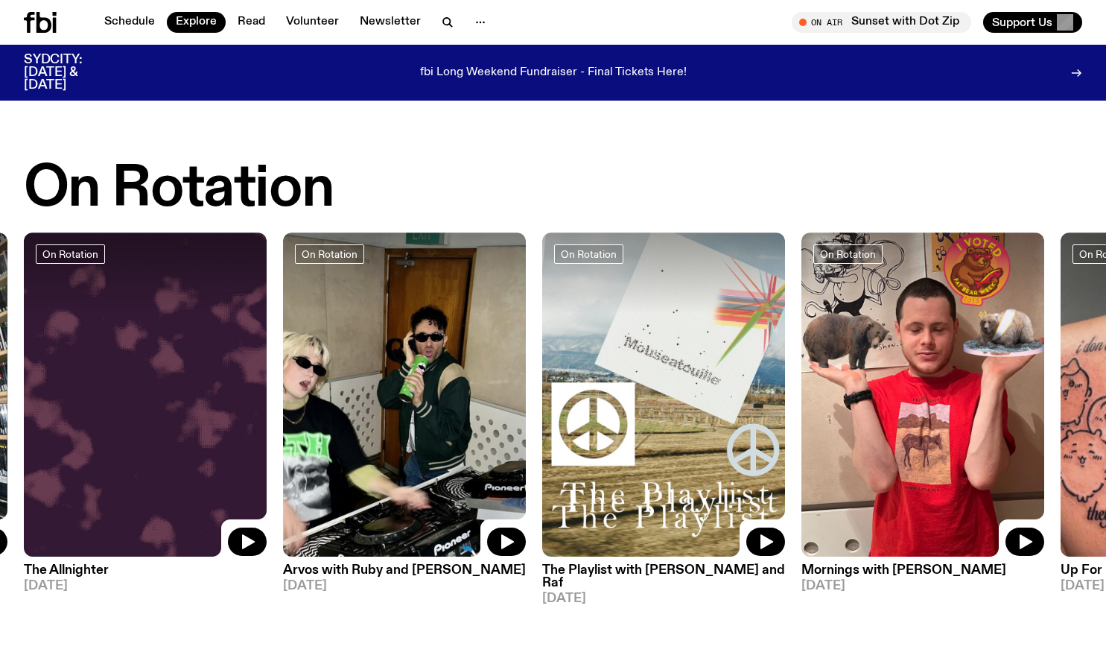
click at [679, 376] on img at bounding box center [663, 394] width 243 height 324
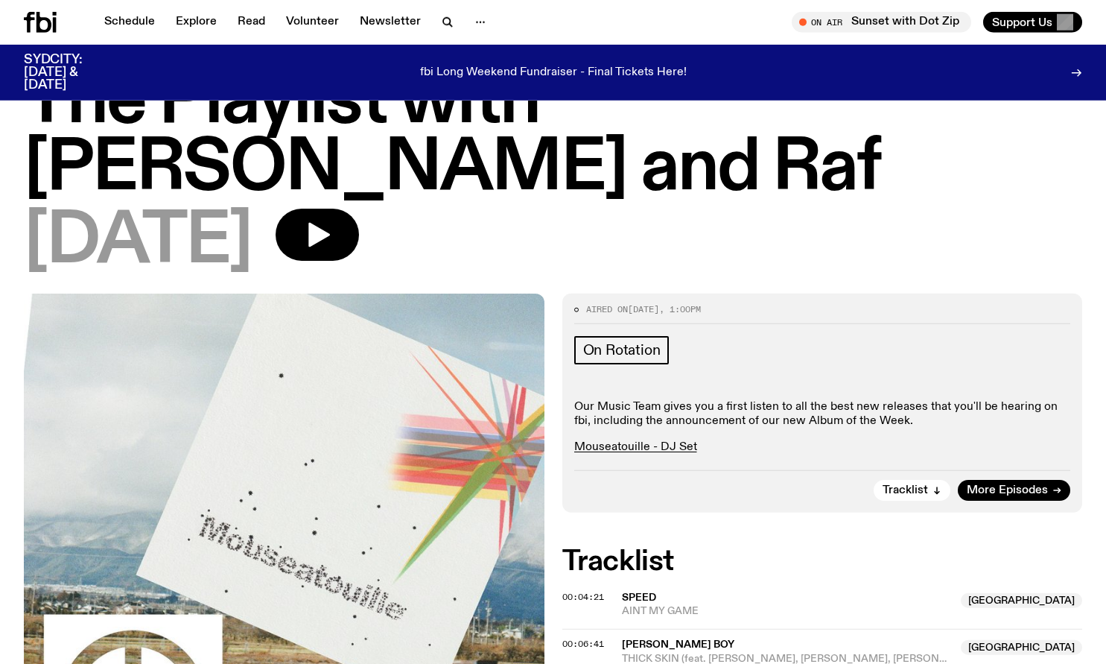
scroll to position [74, 0]
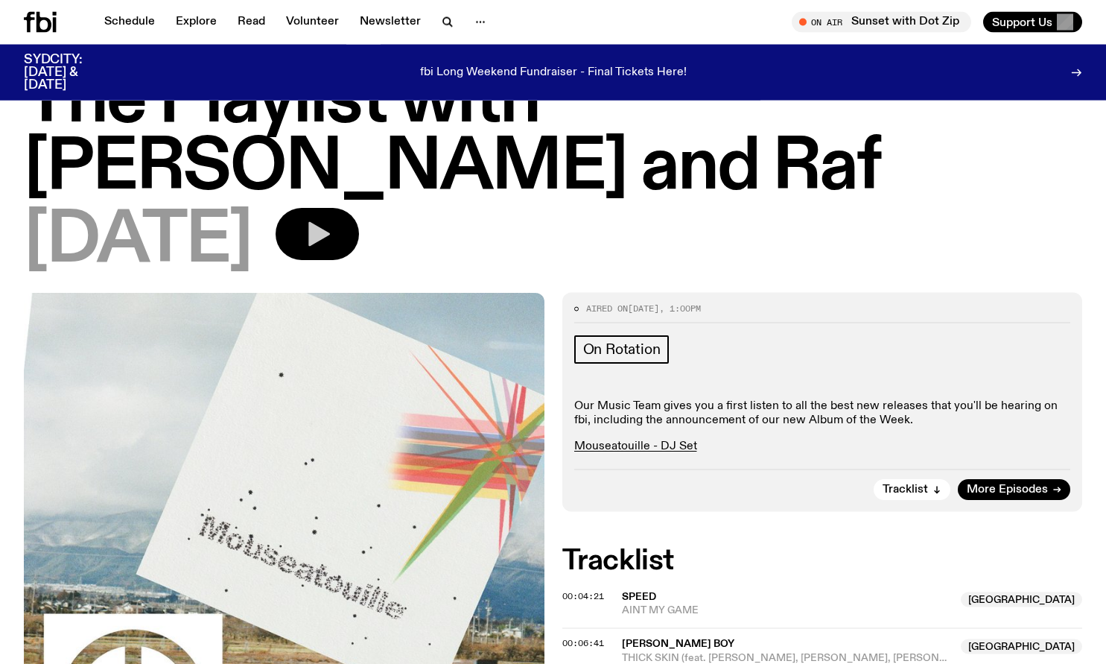
click at [332, 219] on icon "button" at bounding box center [317, 234] width 30 height 30
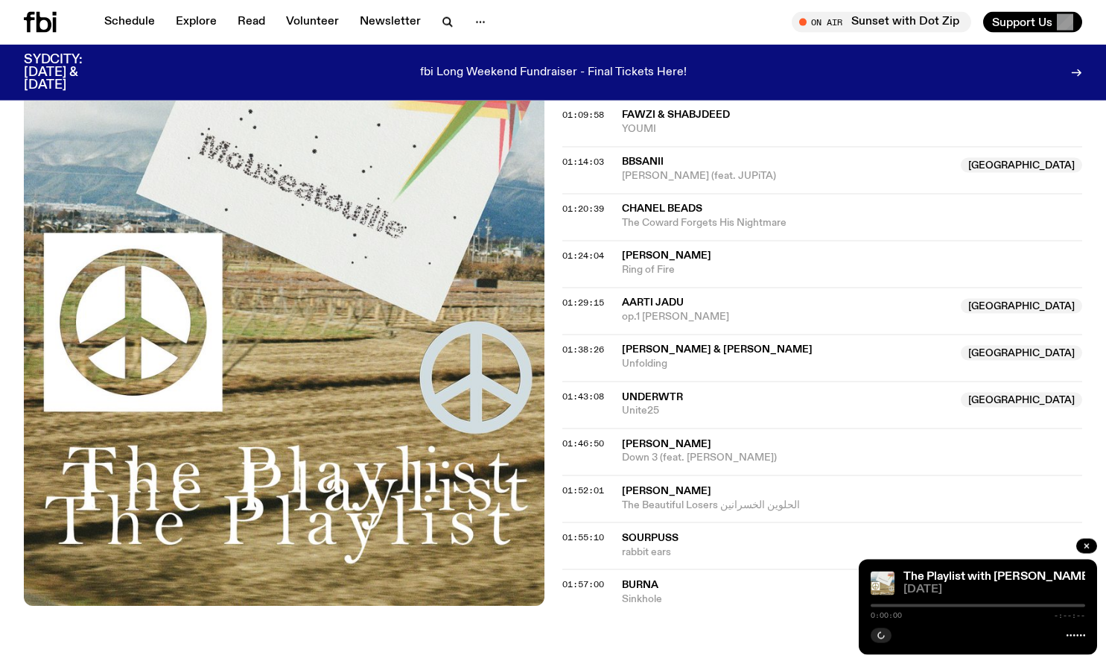
scroll to position [1311, 0]
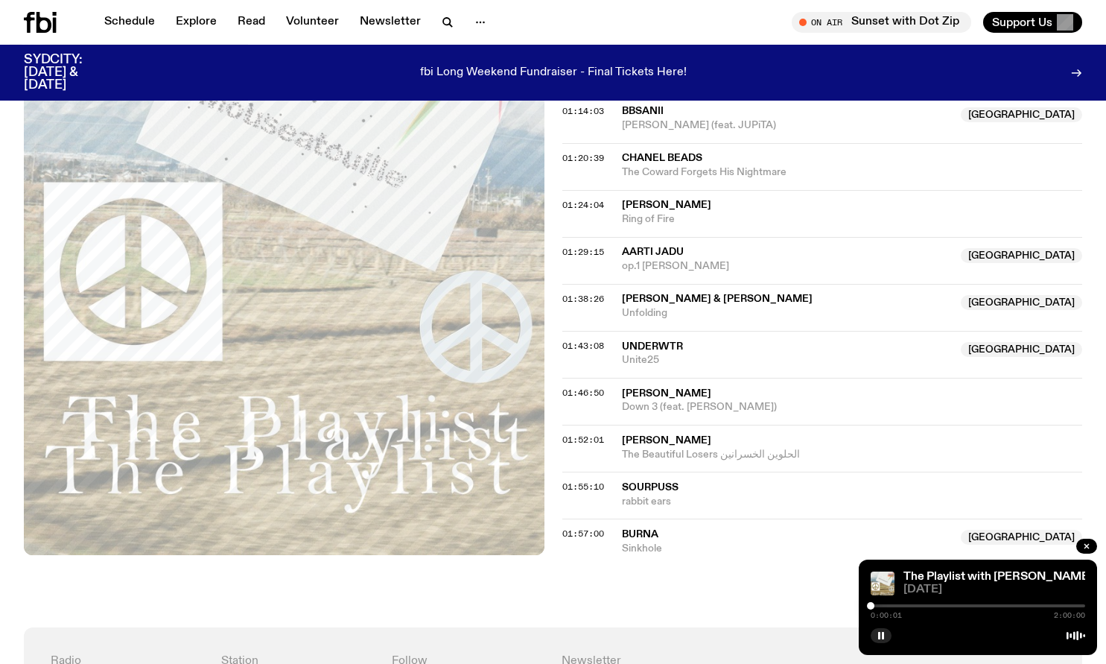
click at [1059, 606] on div at bounding box center [978, 605] width 215 height 3
click at [1070, 606] on div at bounding box center [978, 605] width 215 height 3
click at [1073, 606] on div at bounding box center [978, 605] width 215 height 3
click at [1076, 603] on div at bounding box center [1075, 605] width 7 height 7
click at [1082, 603] on div at bounding box center [1081, 605] width 7 height 7
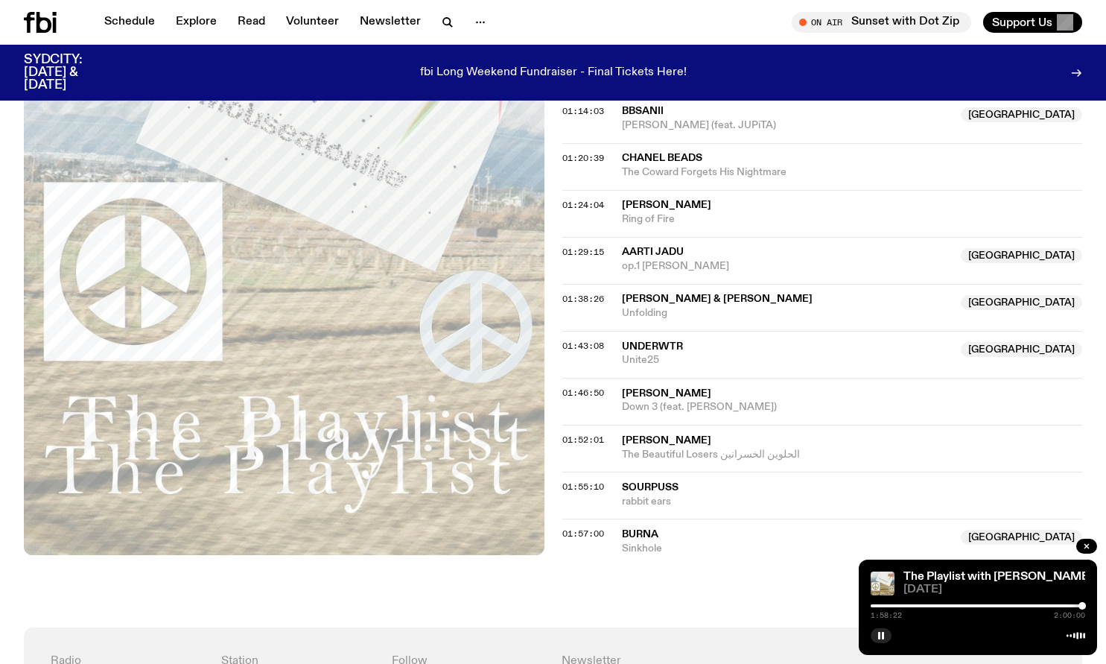
click at [1081, 603] on div at bounding box center [1081, 605] width 7 height 7
click at [1081, 606] on div at bounding box center [1081, 605] width 7 height 7
click at [1077, 606] on div at bounding box center [974, 605] width 215 height 3
click at [1078, 606] on div at bounding box center [1076, 605] width 7 height 7
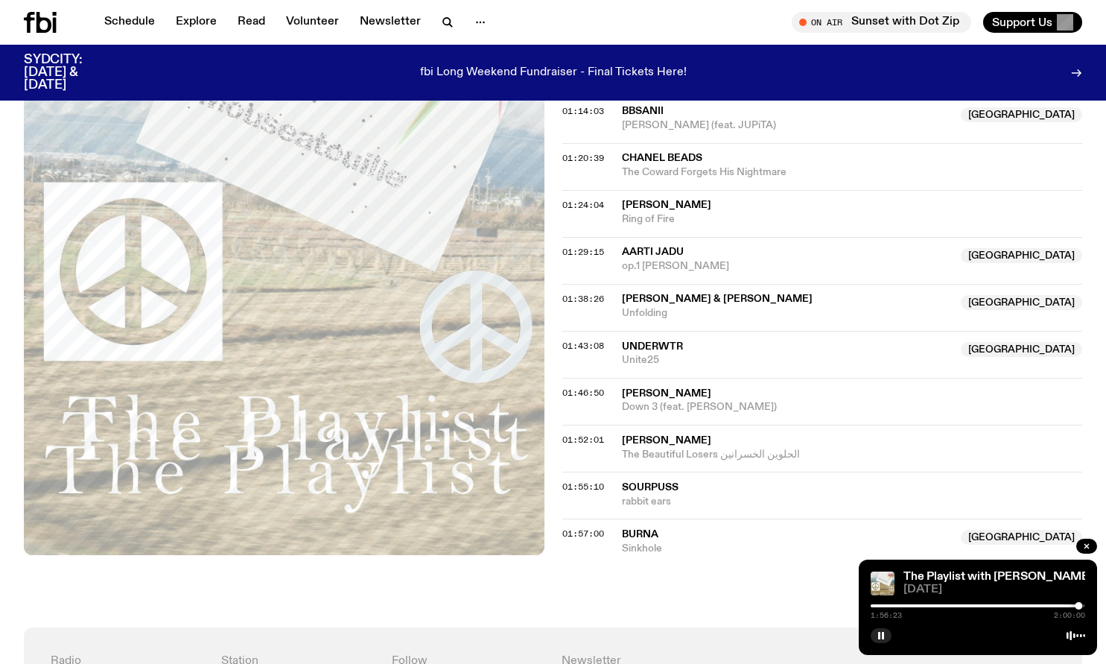
click at [869, 567] on div "The Playlist with [PERSON_NAME] and Raf [DATE] 1:56:23 2:00:00" at bounding box center [978, 606] width 238 height 95
click at [883, 641] on button "button" at bounding box center [881, 635] width 21 height 15
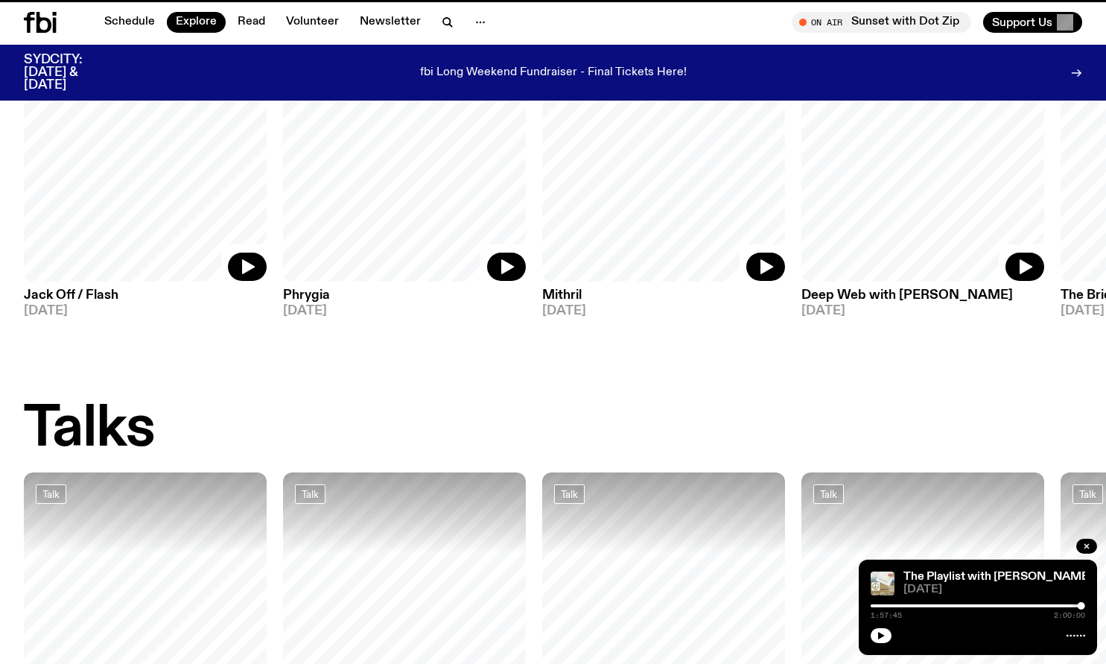
scroll to position [509, 0]
